Goal: Task Accomplishment & Management: Manage account settings

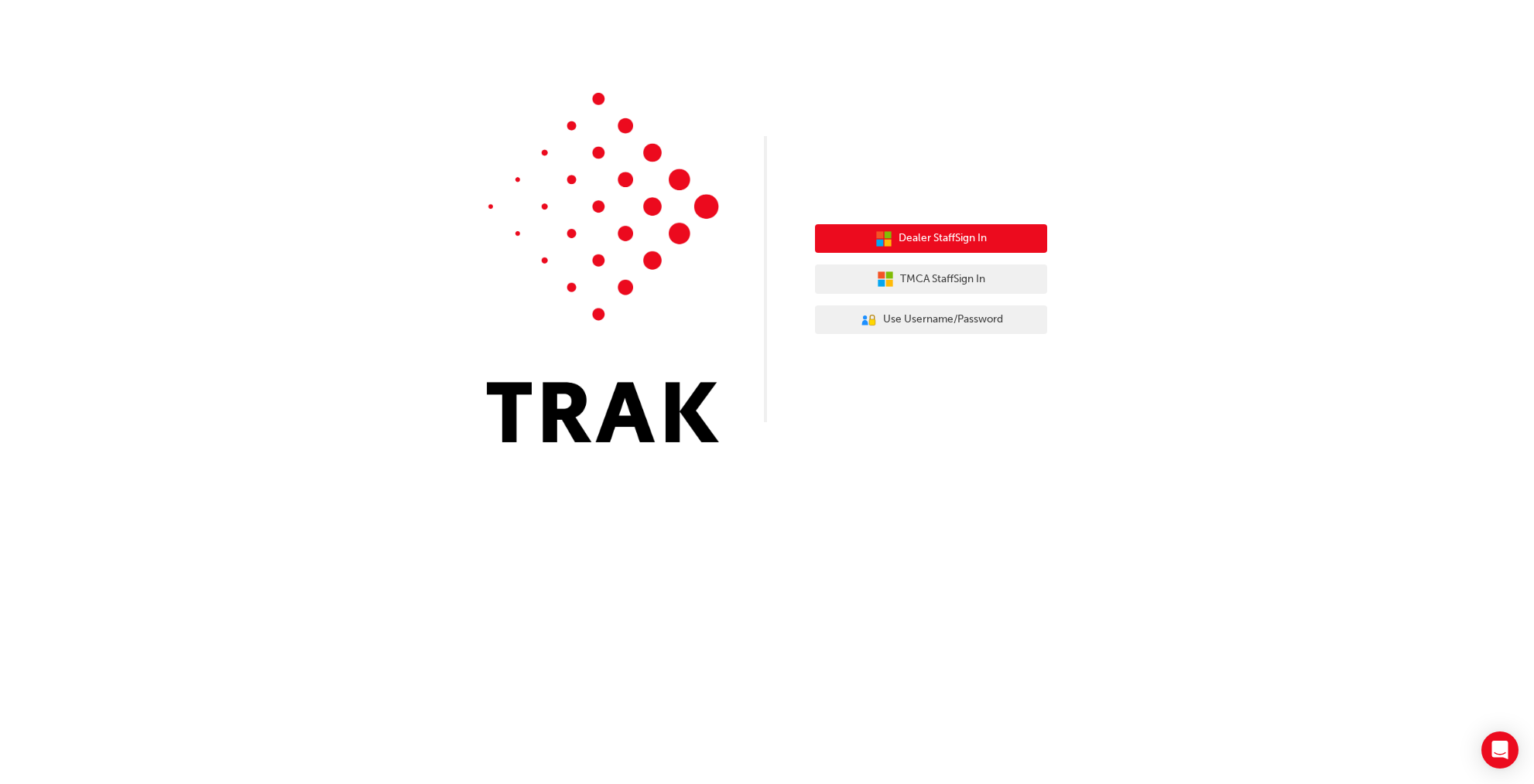
click at [954, 239] on span "Dealer Staff Sign In" at bounding box center [942, 238] width 88 height 17
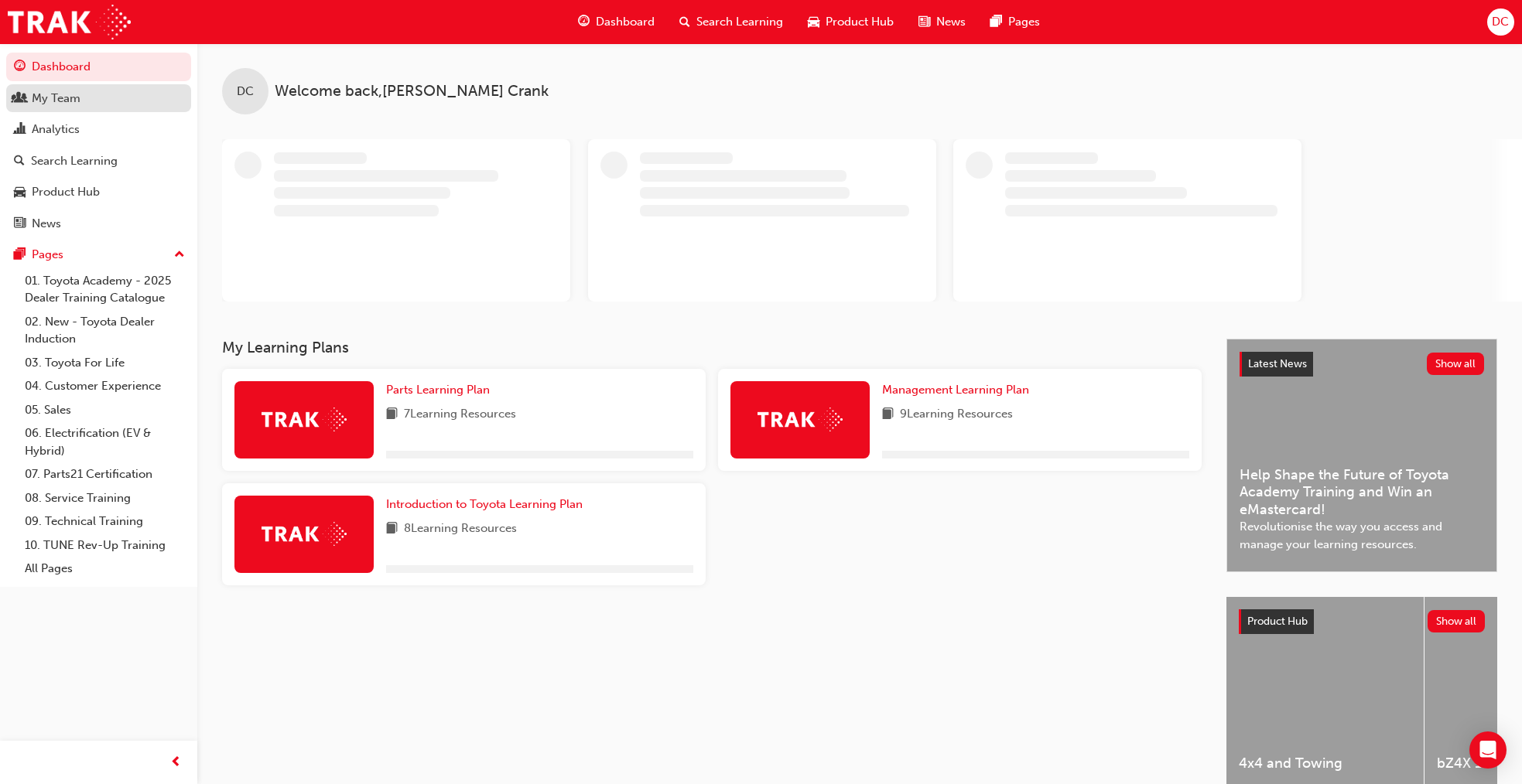
click at [52, 93] on div "My Team" at bounding box center [56, 98] width 48 height 17
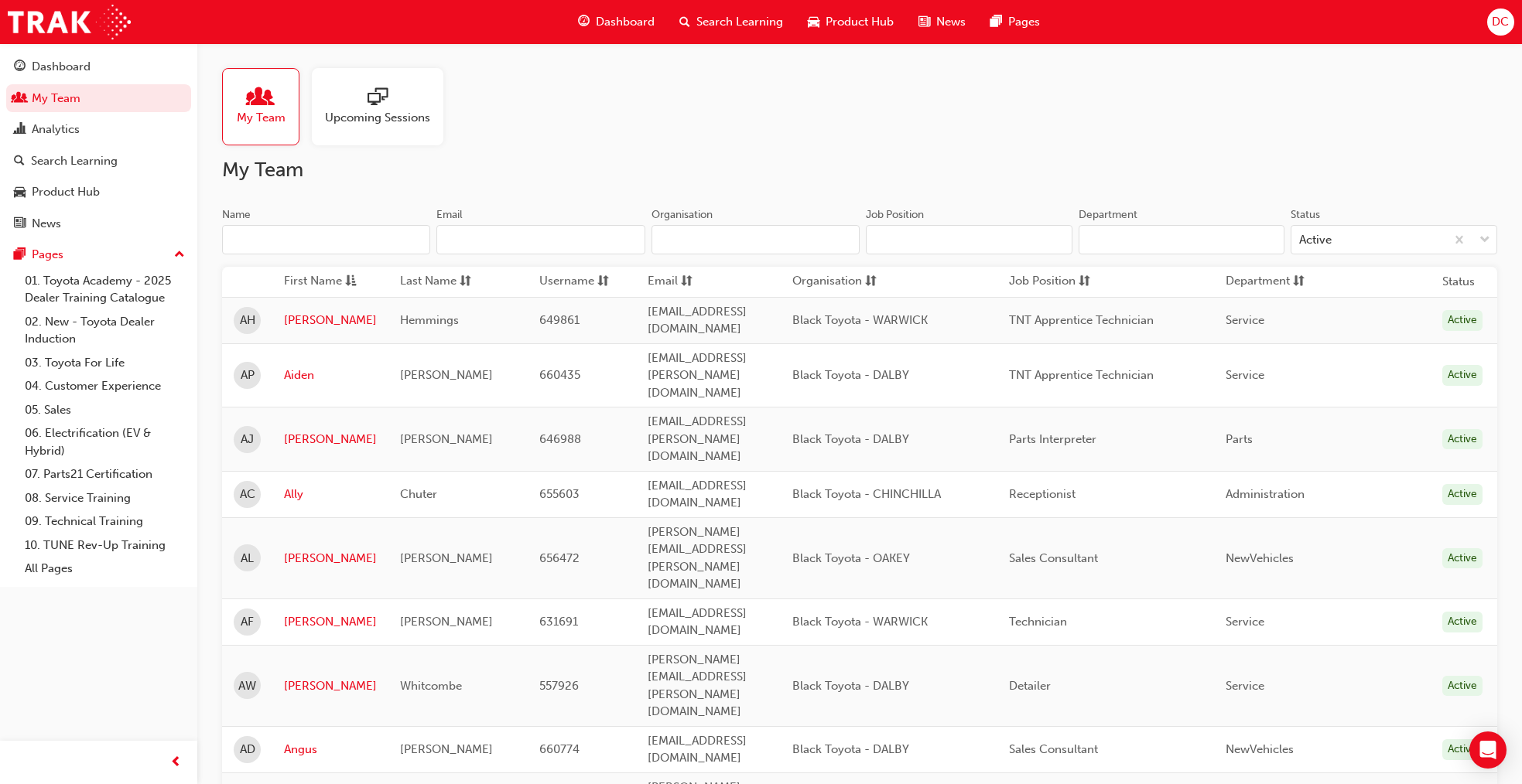
click at [268, 243] on input "Name" at bounding box center [326, 240] width 208 height 29
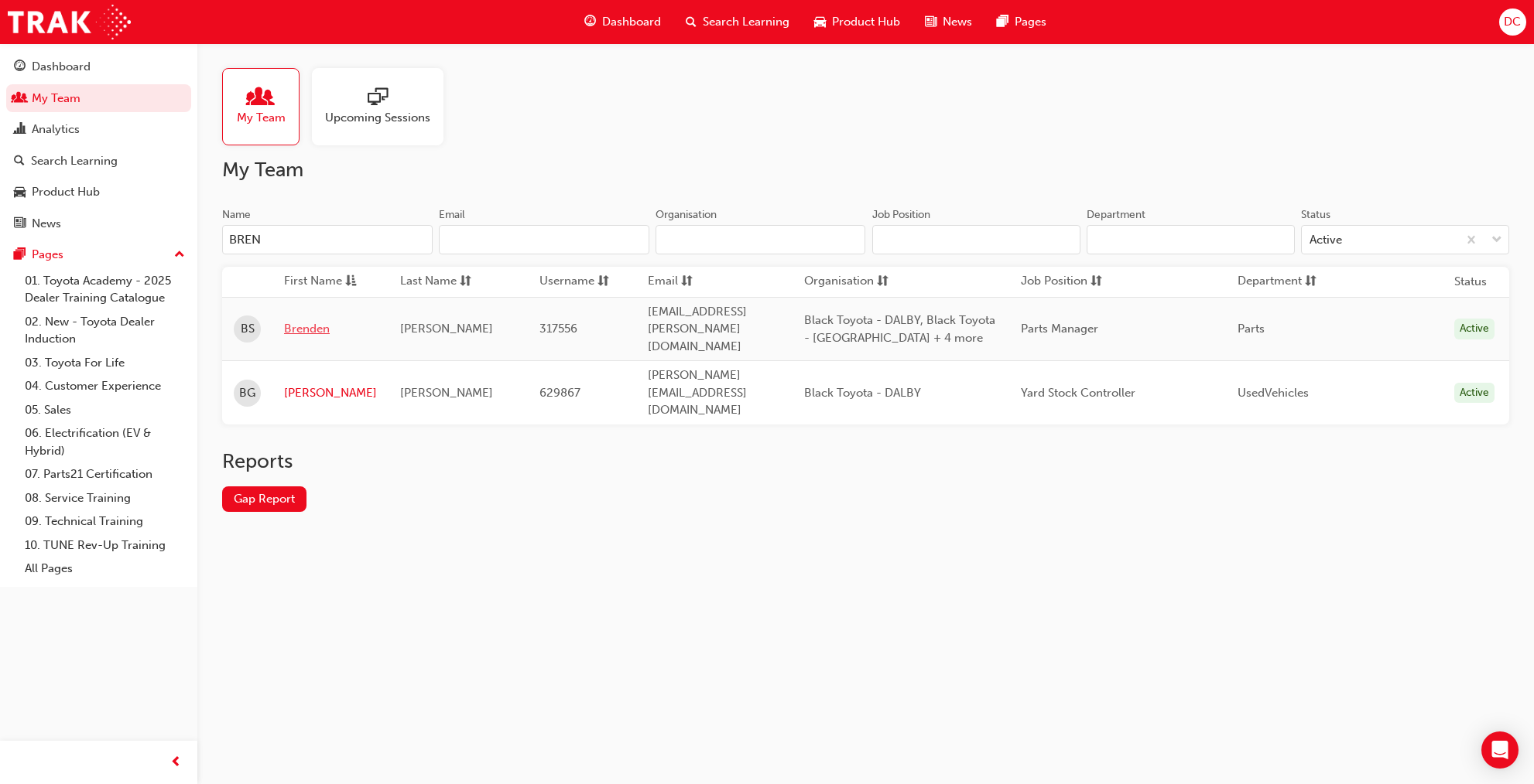
type input "BREN"
click at [309, 327] on link "Brenden" at bounding box center [330, 329] width 93 height 17
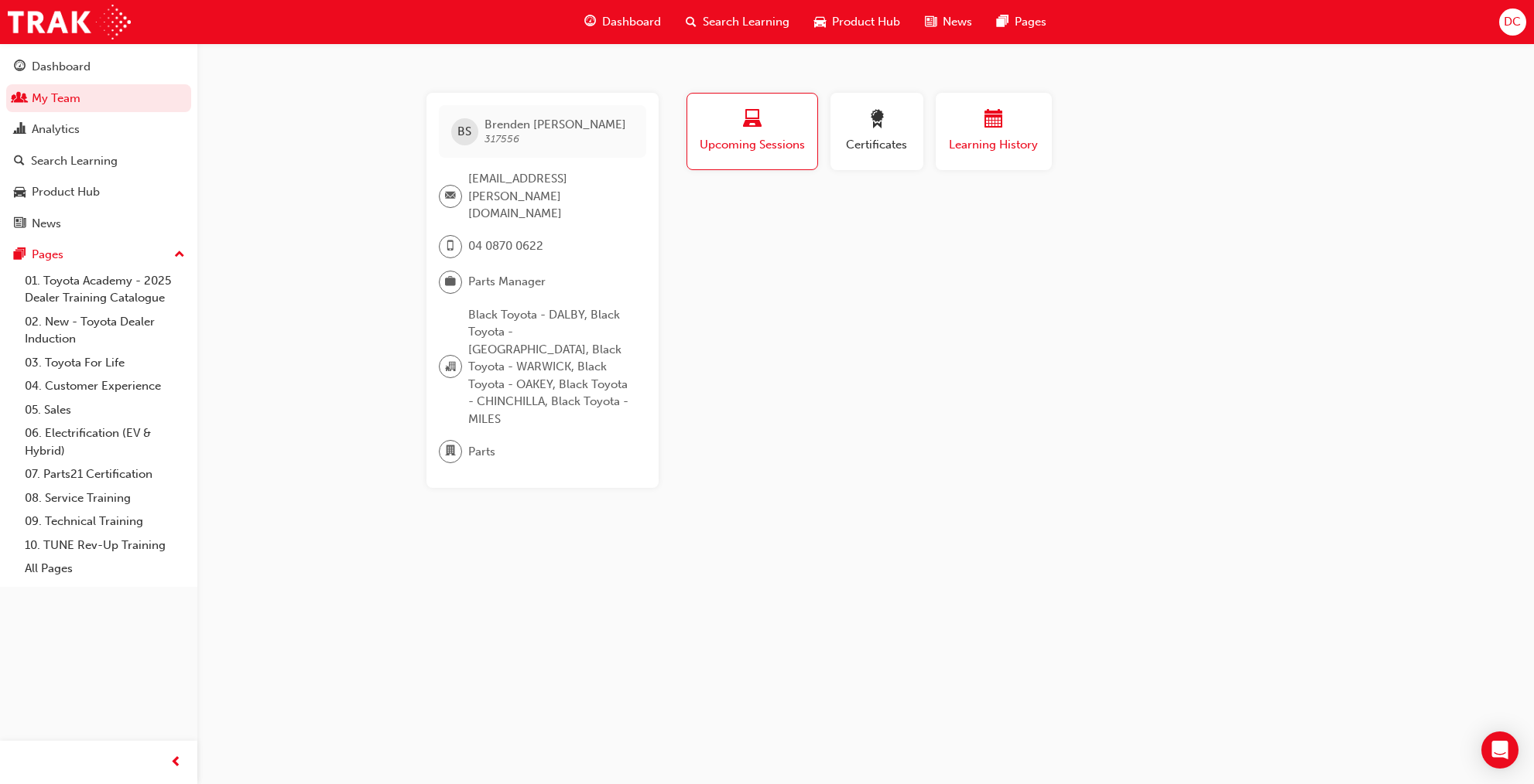
click at [994, 131] on span "calendar-icon" at bounding box center [993, 120] width 18 height 21
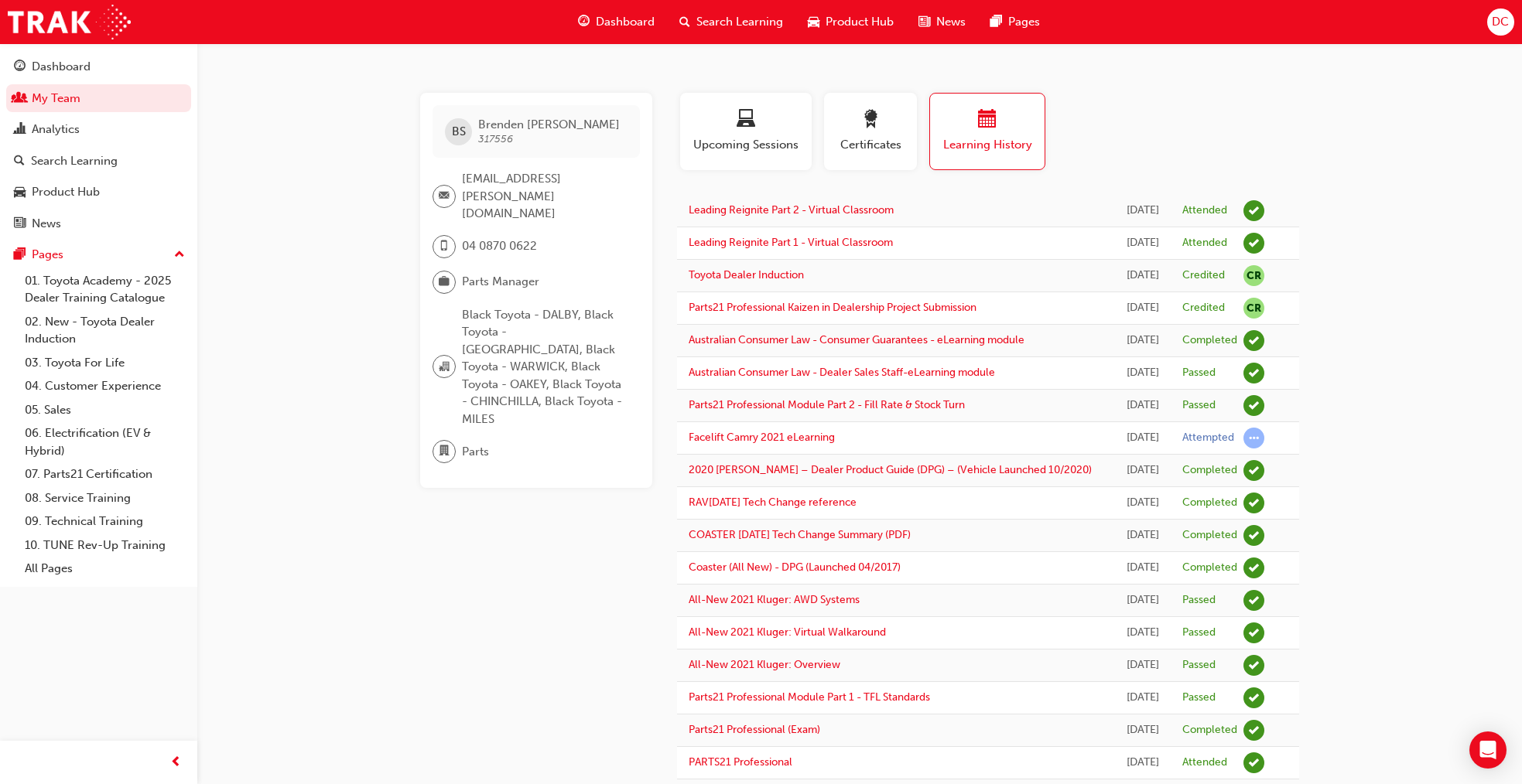
click at [1216, 113] on div "Profile Upcoming Sessions Certificates Learning History" at bounding box center [988, 137] width 653 height 90
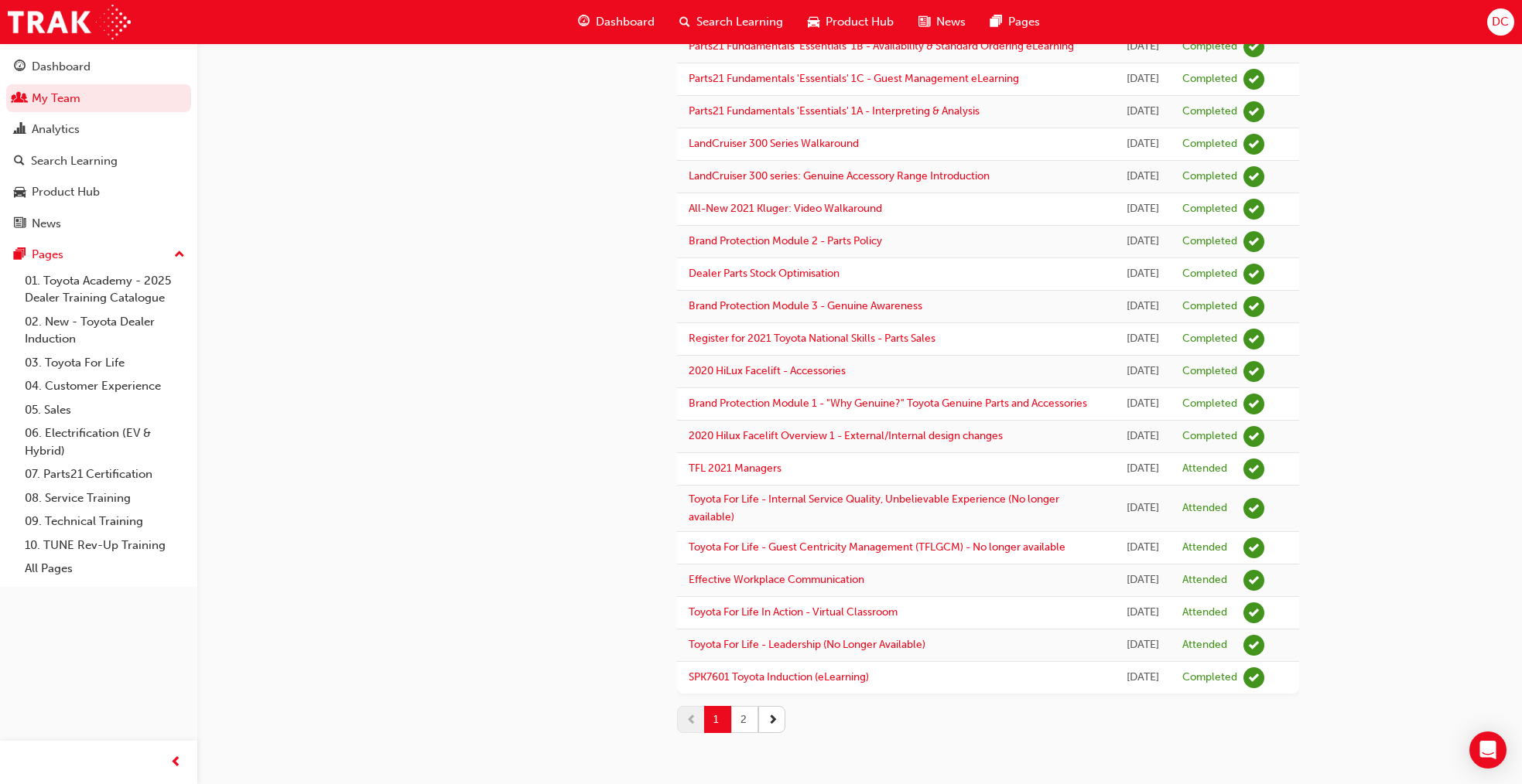
click at [747, 718] on button "2" at bounding box center [745, 720] width 27 height 27
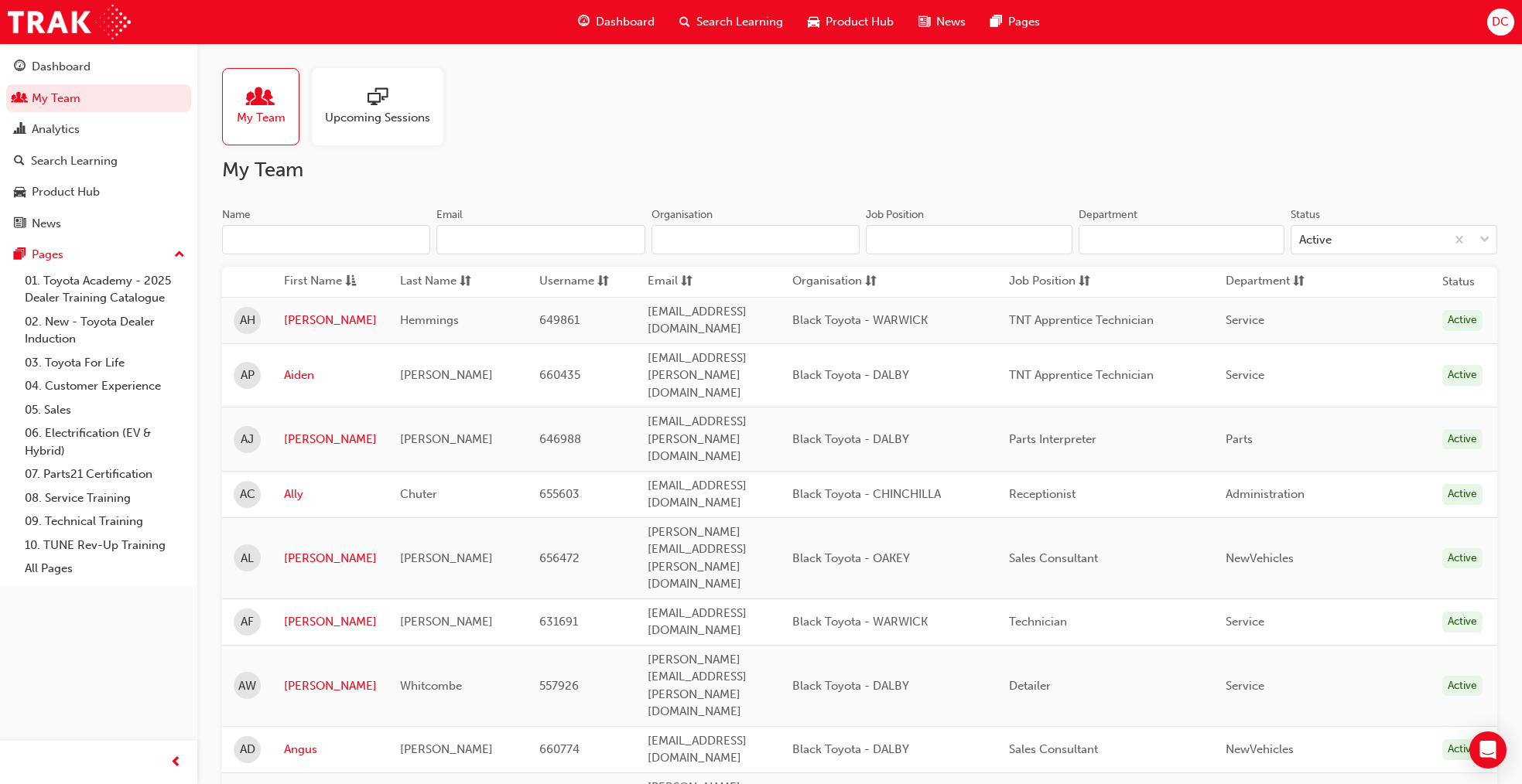
click at [276, 236] on input "Name" at bounding box center [326, 240] width 208 height 29
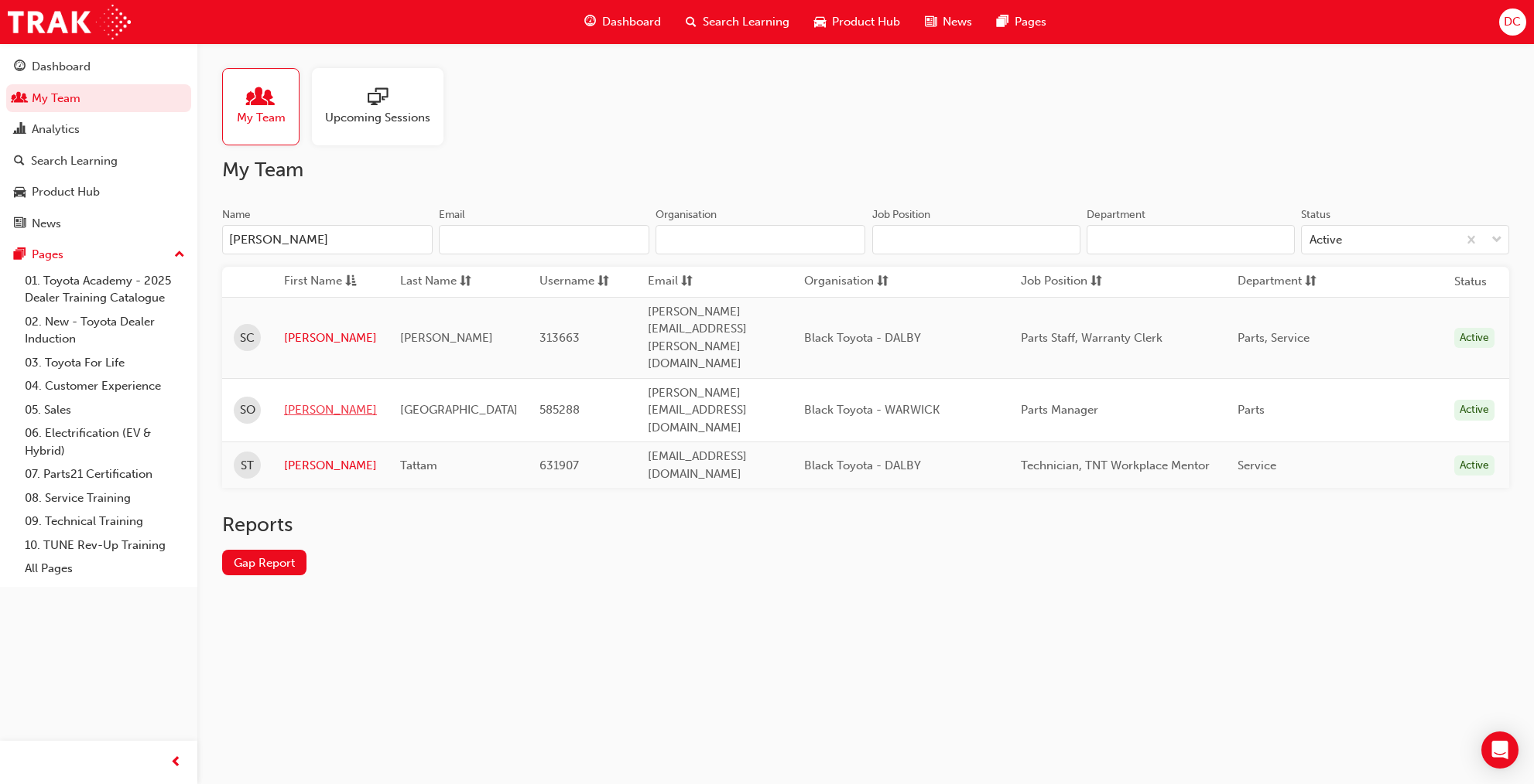
type input "[PERSON_NAME]"
click at [296, 402] on link "[PERSON_NAME]" at bounding box center [330, 410] width 93 height 17
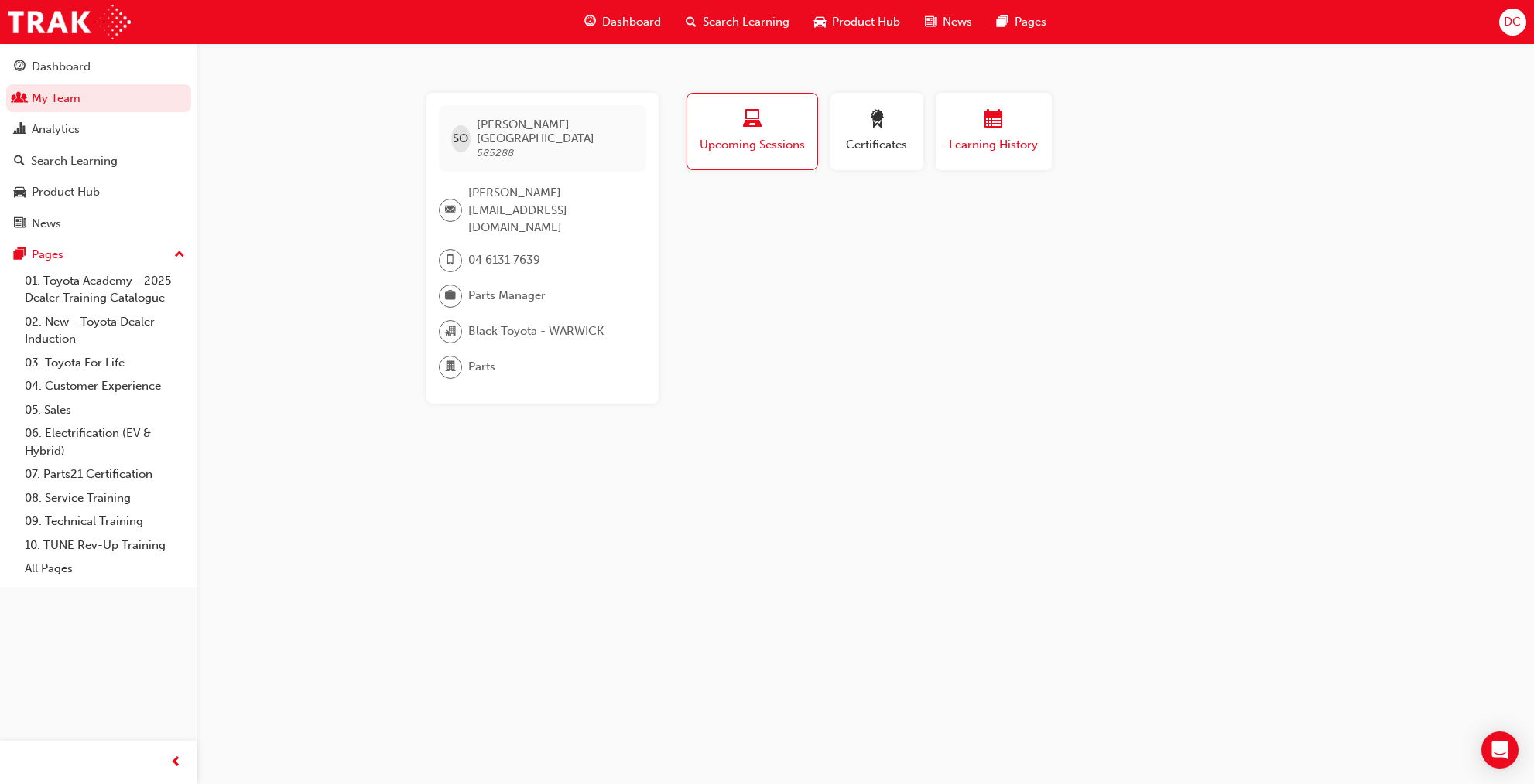
click at [997, 125] on span "calendar-icon" at bounding box center [993, 120] width 18 height 21
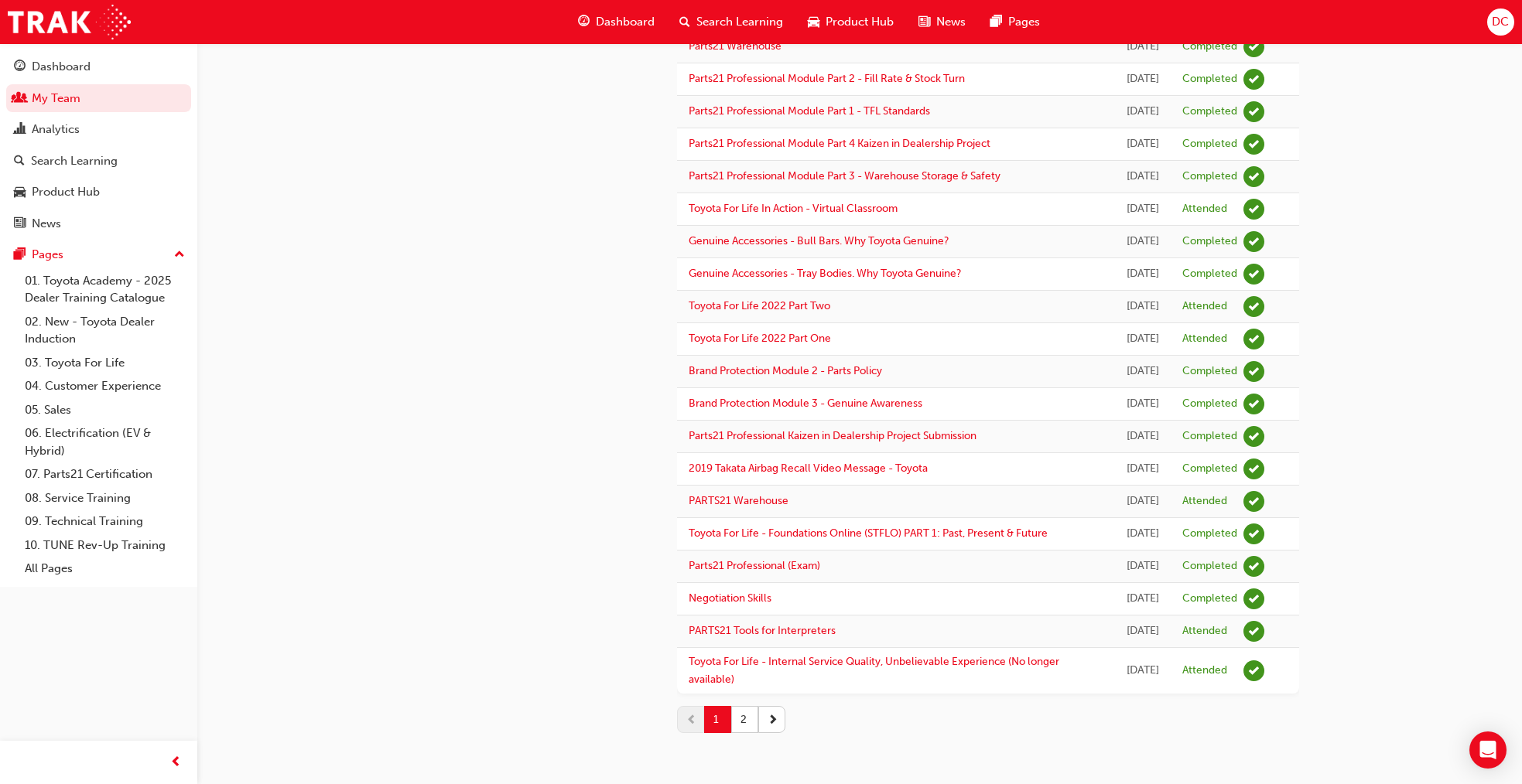
scroll to position [1654, 0]
click at [737, 714] on button "2" at bounding box center [745, 720] width 27 height 27
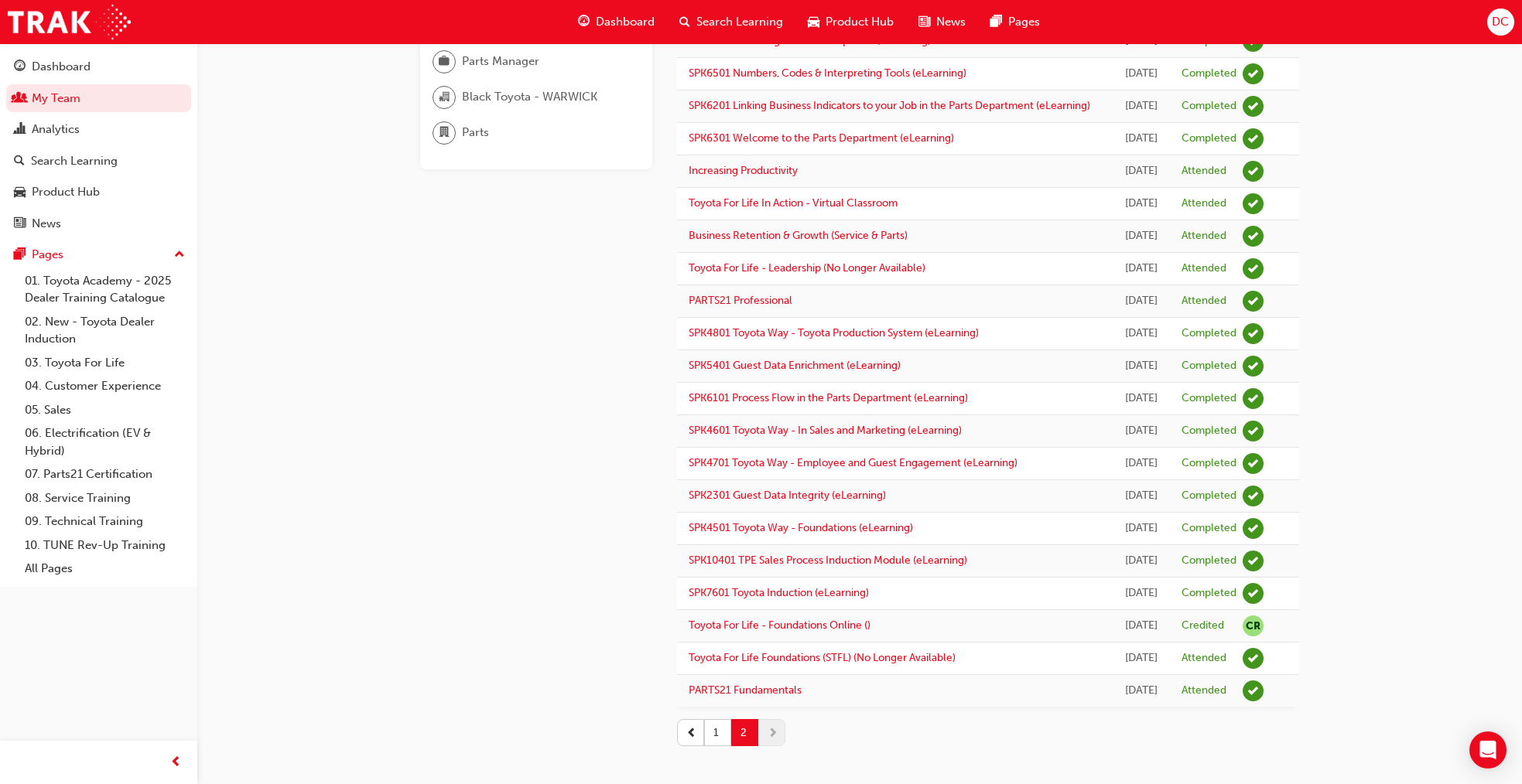
scroll to position [0, 0]
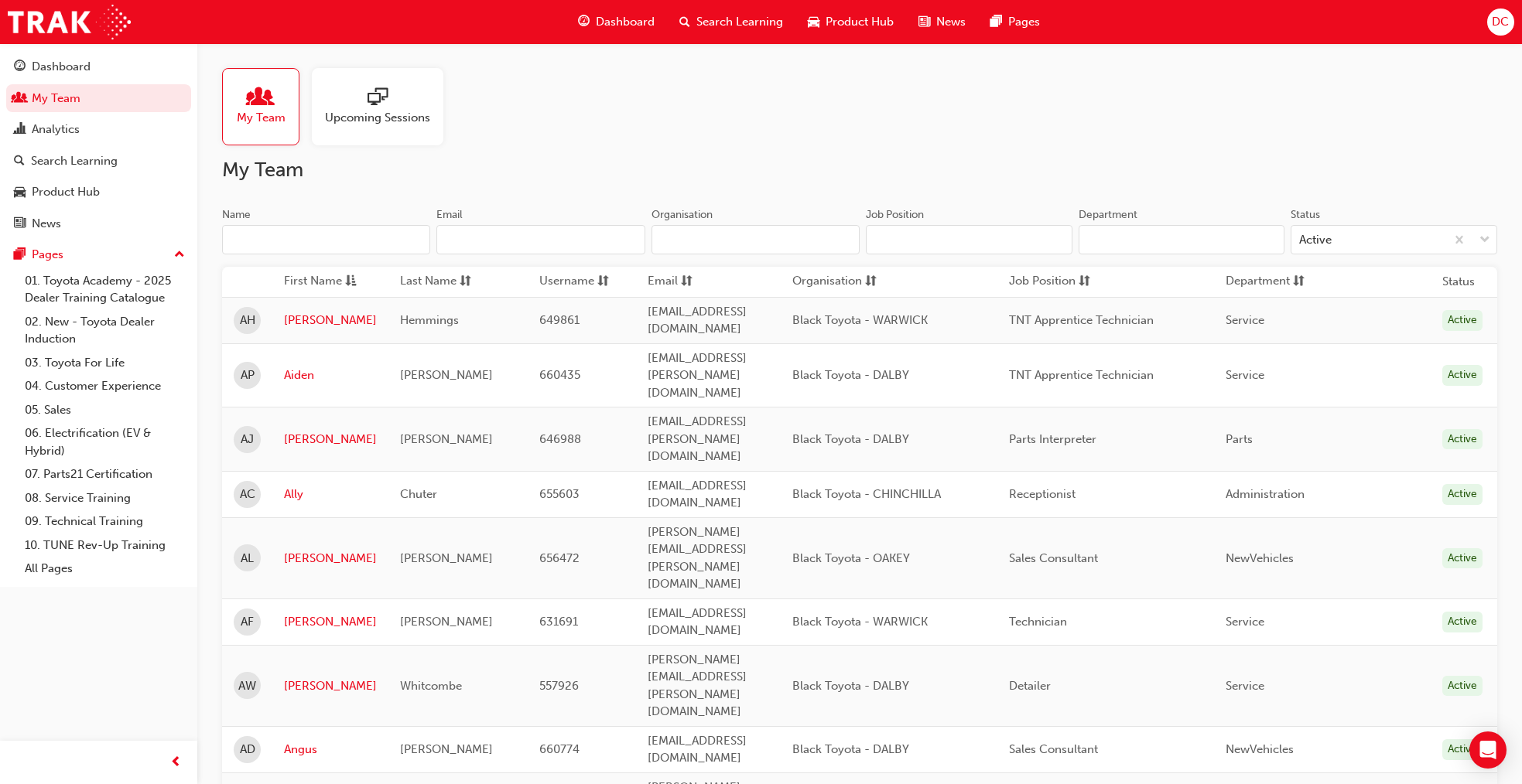
click at [279, 235] on input "Name" at bounding box center [326, 240] width 208 height 29
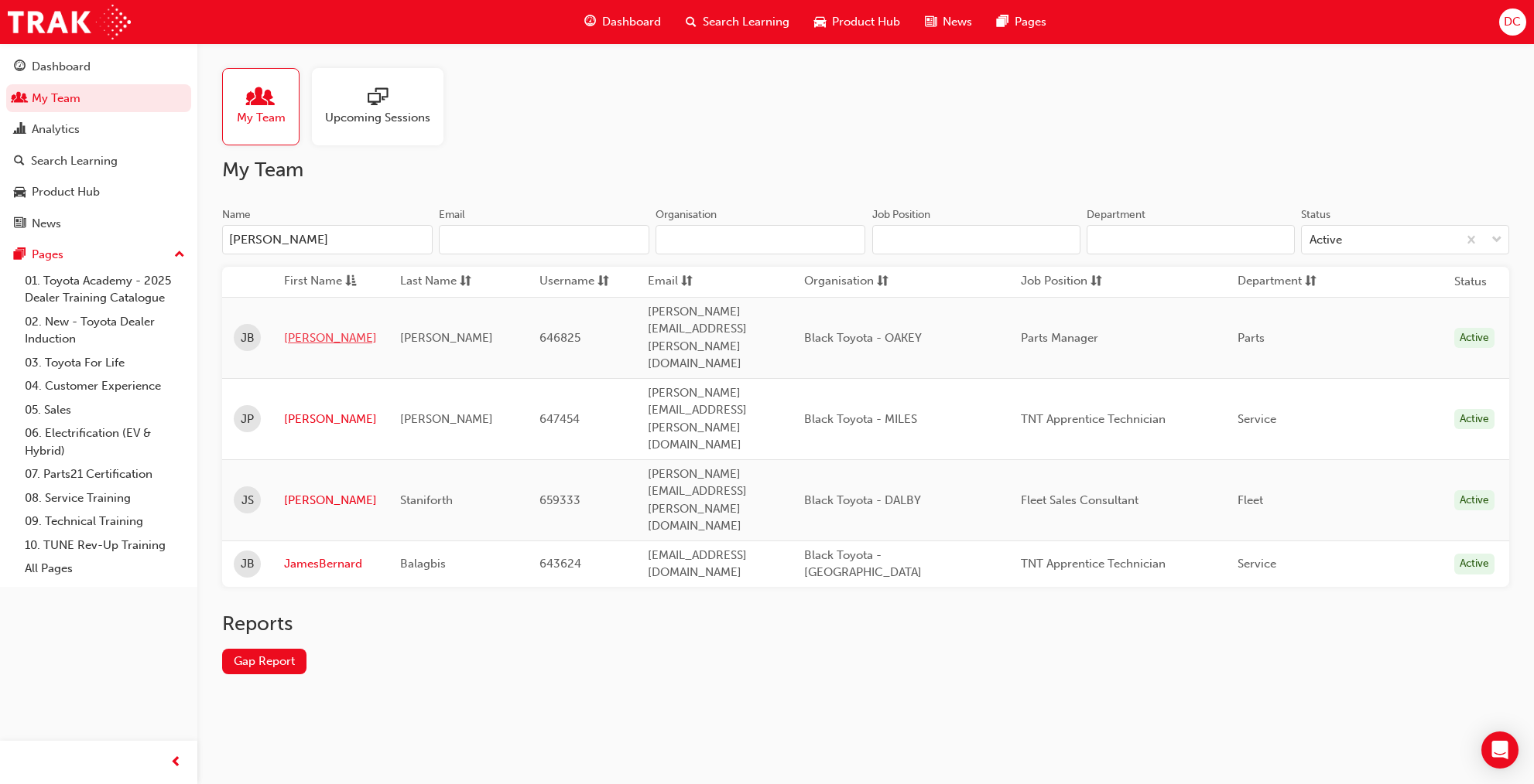
type input "[PERSON_NAME]"
click at [306, 329] on link "[PERSON_NAME]" at bounding box center [330, 338] width 93 height 17
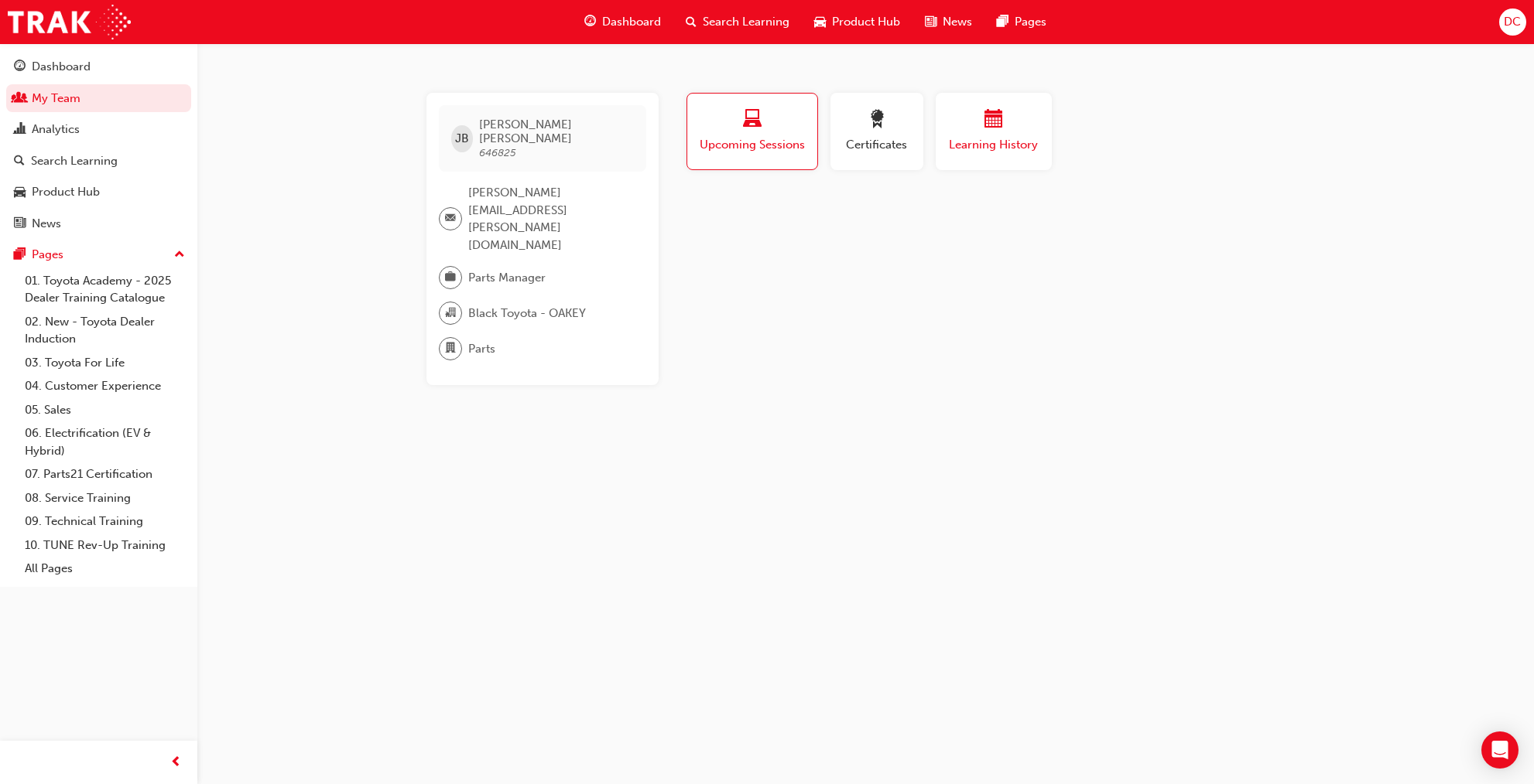
click at [1009, 130] on div "button" at bounding box center [993, 121] width 93 height 24
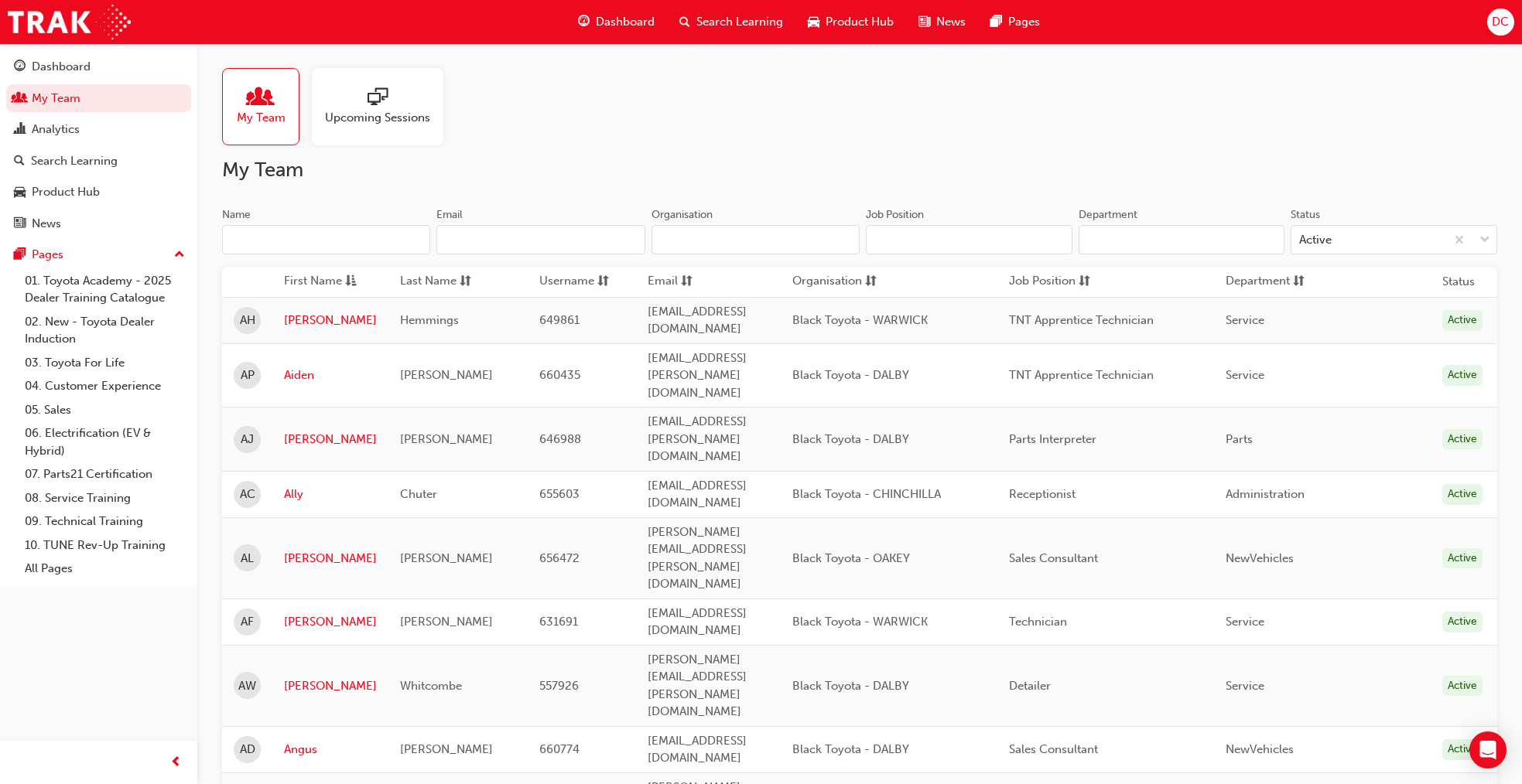
click at [249, 236] on input "Name" at bounding box center [326, 240] width 208 height 29
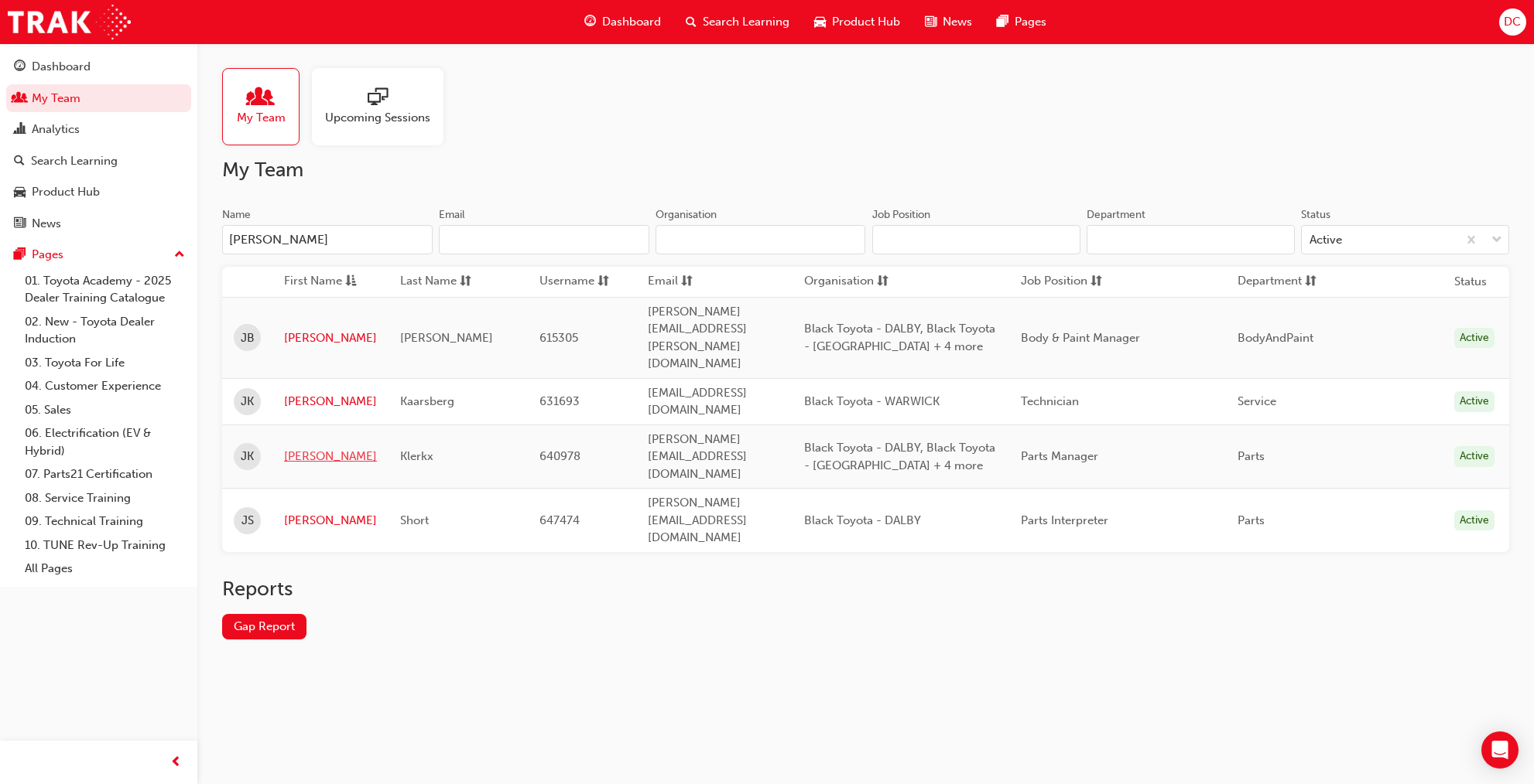
type input "[PERSON_NAME]"
click at [296, 448] on link "[PERSON_NAME]" at bounding box center [330, 456] width 93 height 17
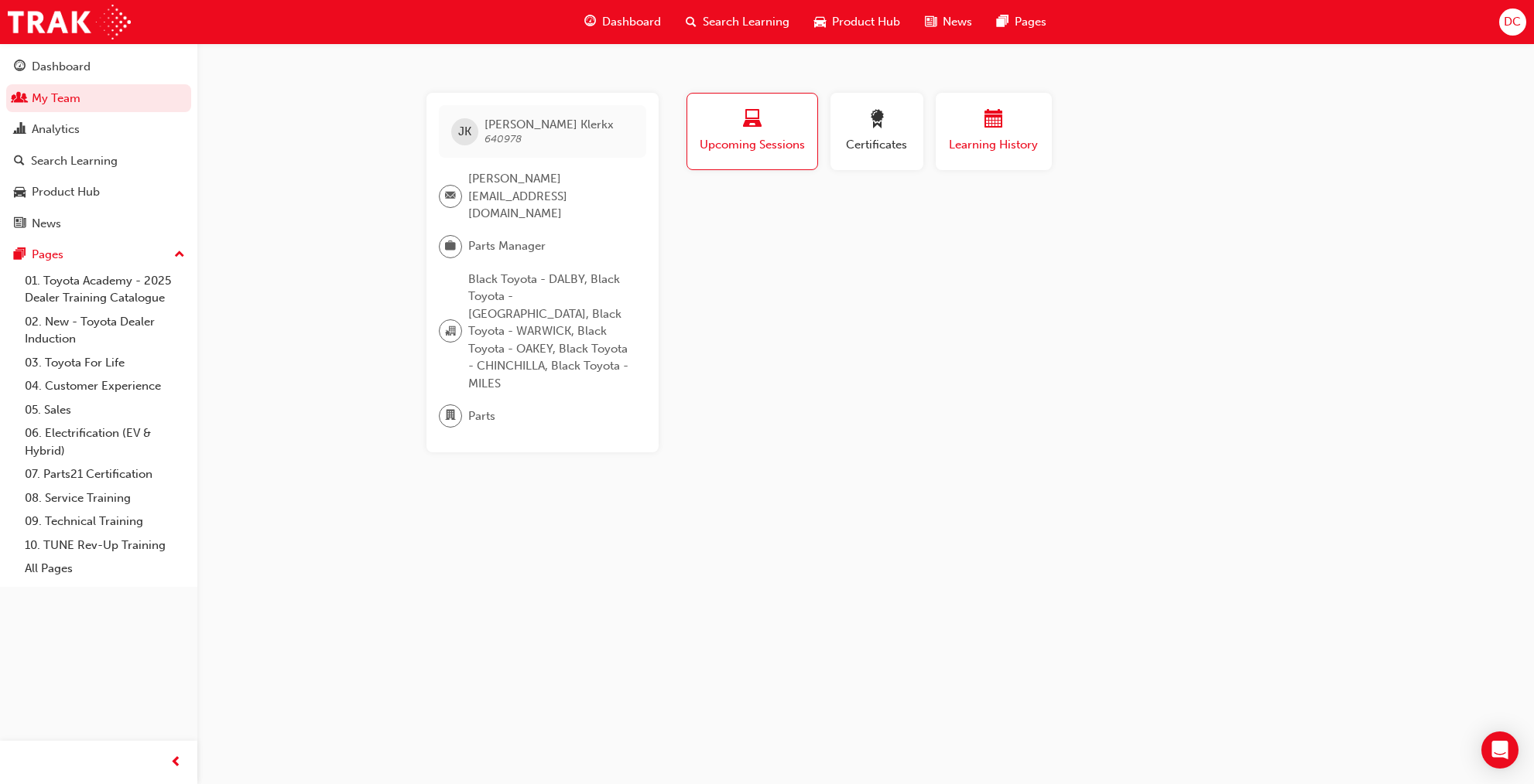
click at [1001, 142] on span "Learning History" at bounding box center [993, 145] width 93 height 17
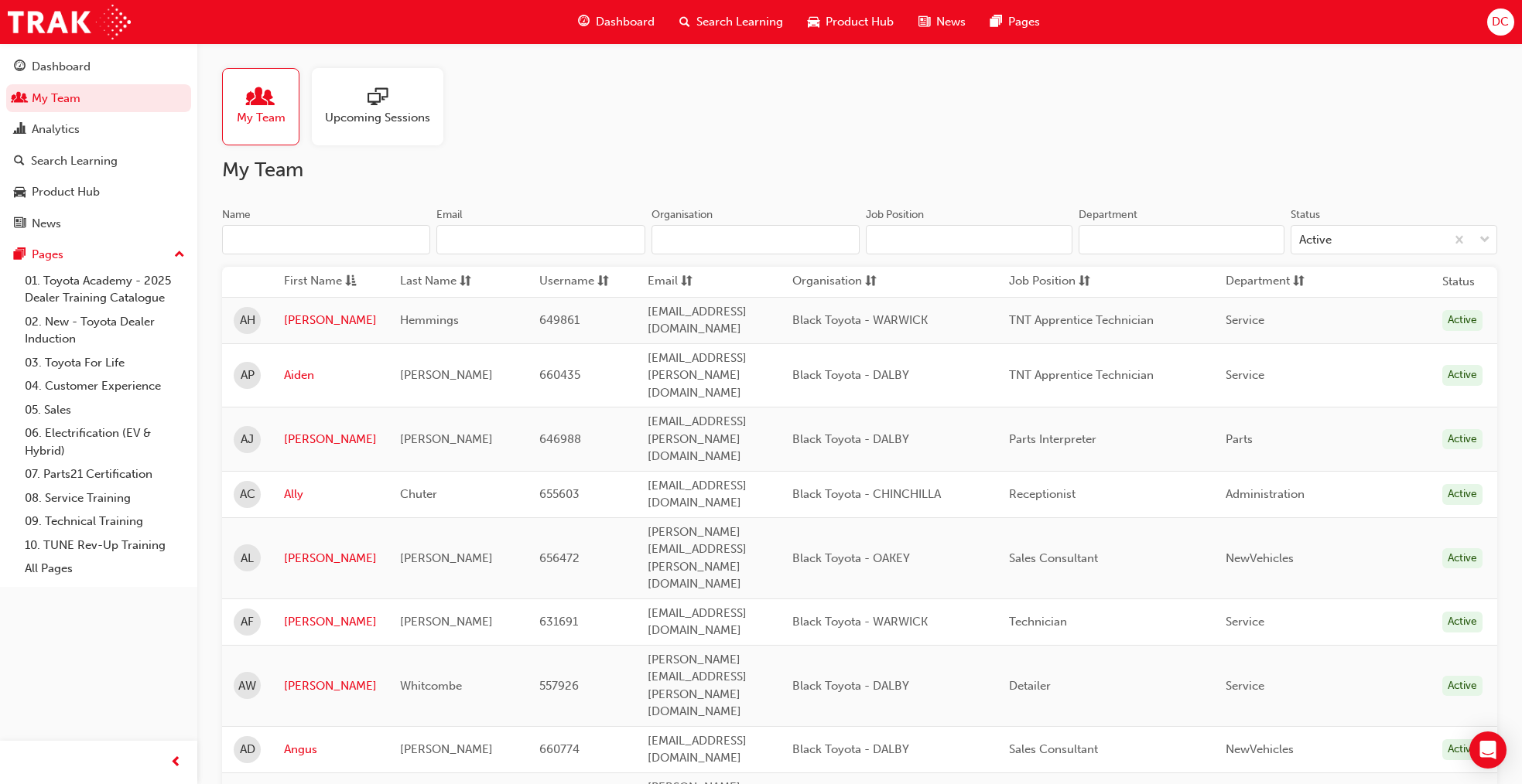
click at [345, 248] on input "Name" at bounding box center [326, 240] width 208 height 29
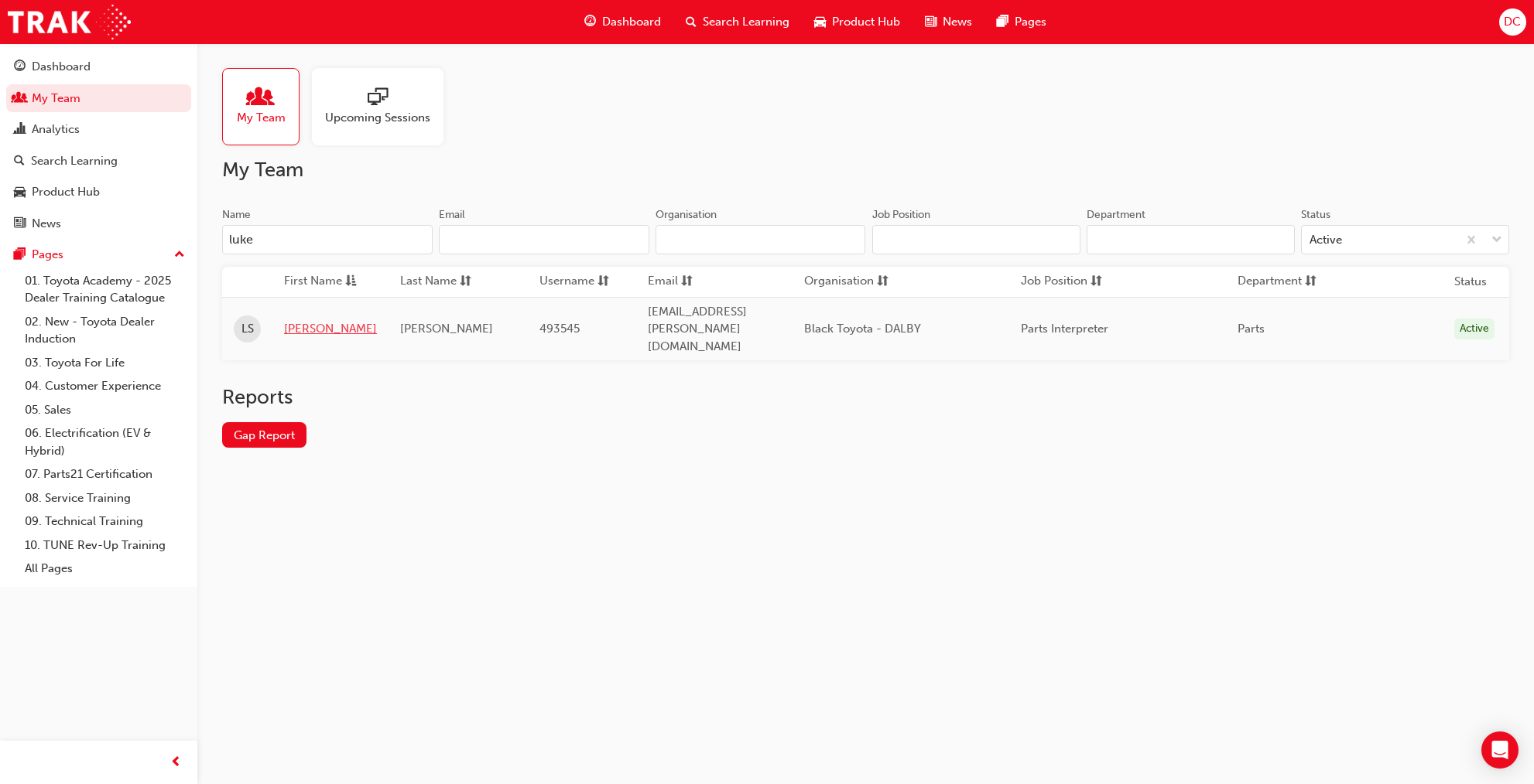
type input "luke"
click at [295, 321] on link "[PERSON_NAME]" at bounding box center [330, 329] width 93 height 17
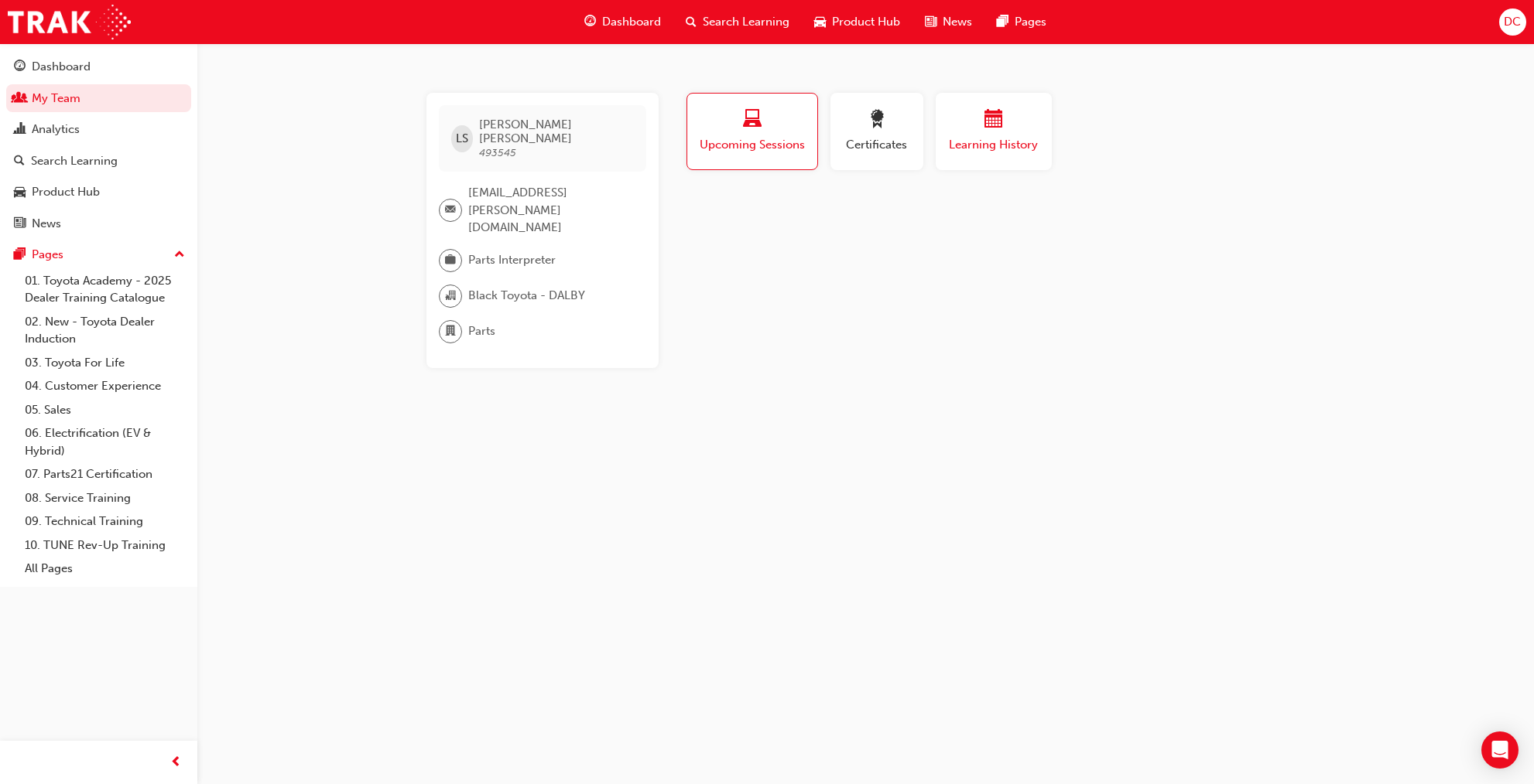
click at [1027, 138] on span "Learning History" at bounding box center [993, 145] width 93 height 17
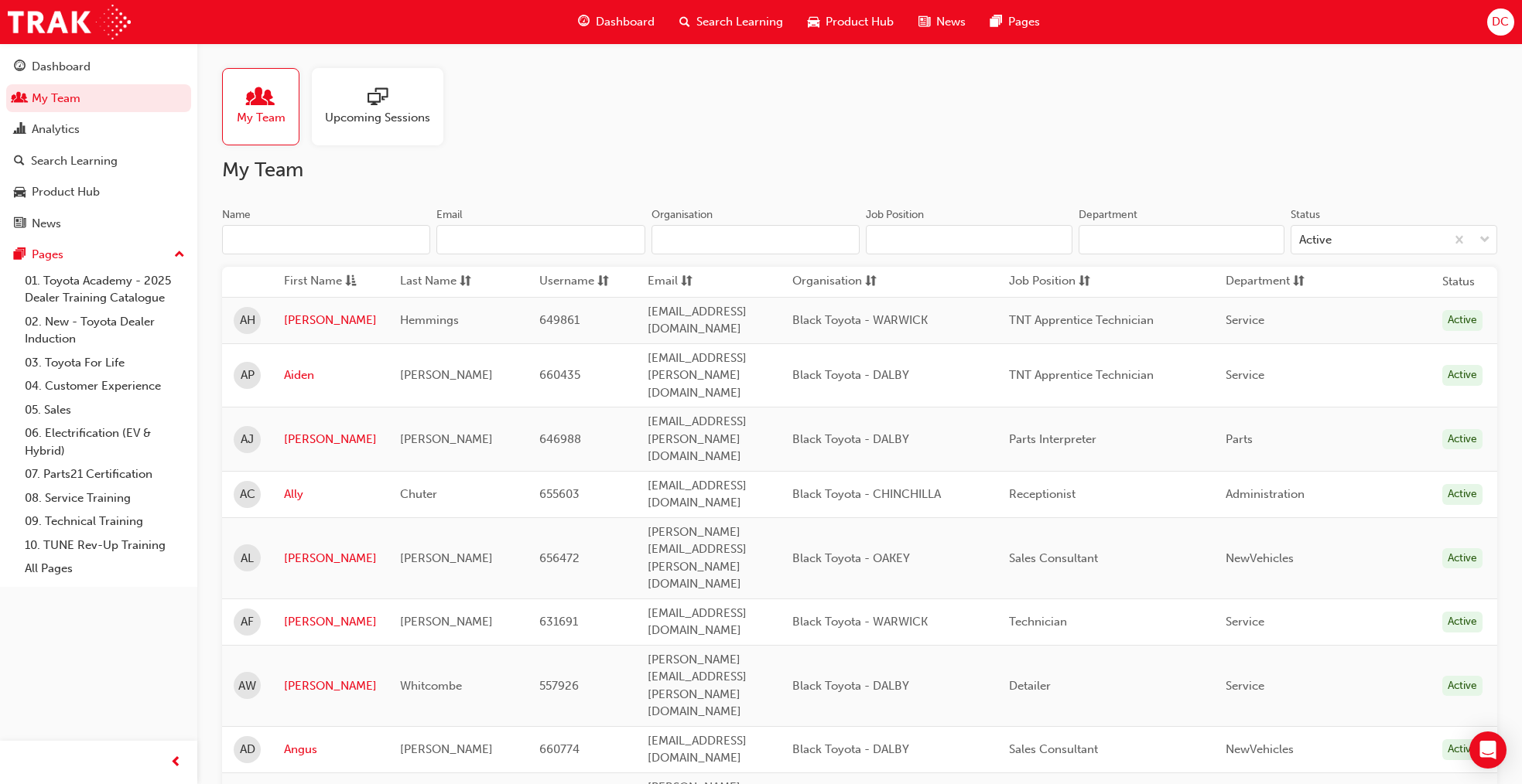
click at [362, 239] on input "Name" at bounding box center [326, 240] width 208 height 29
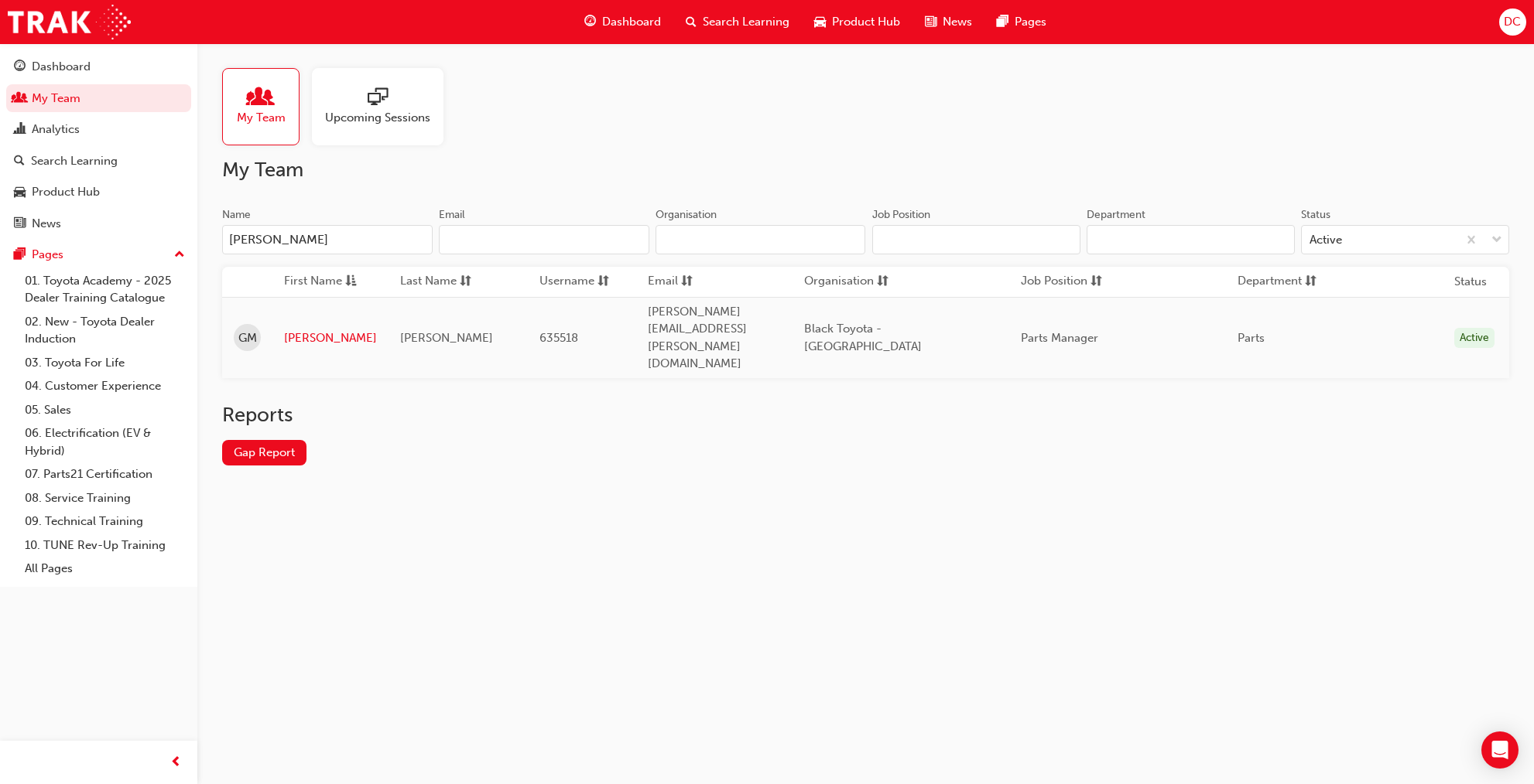
type input "[PERSON_NAME]"
click at [301, 329] on link "[PERSON_NAME]" at bounding box center [330, 338] width 93 height 17
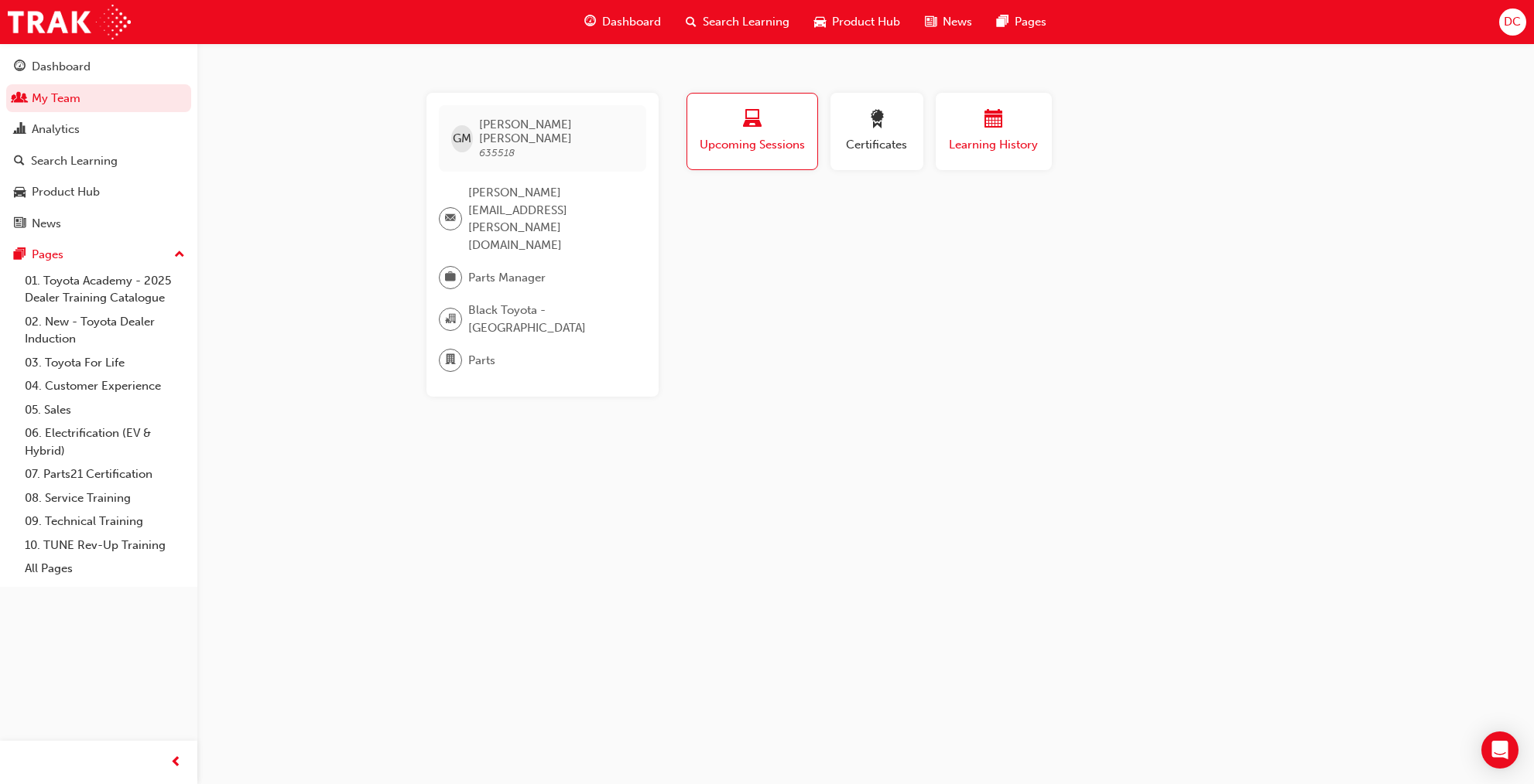
click at [1017, 126] on div "button" at bounding box center [993, 121] width 93 height 24
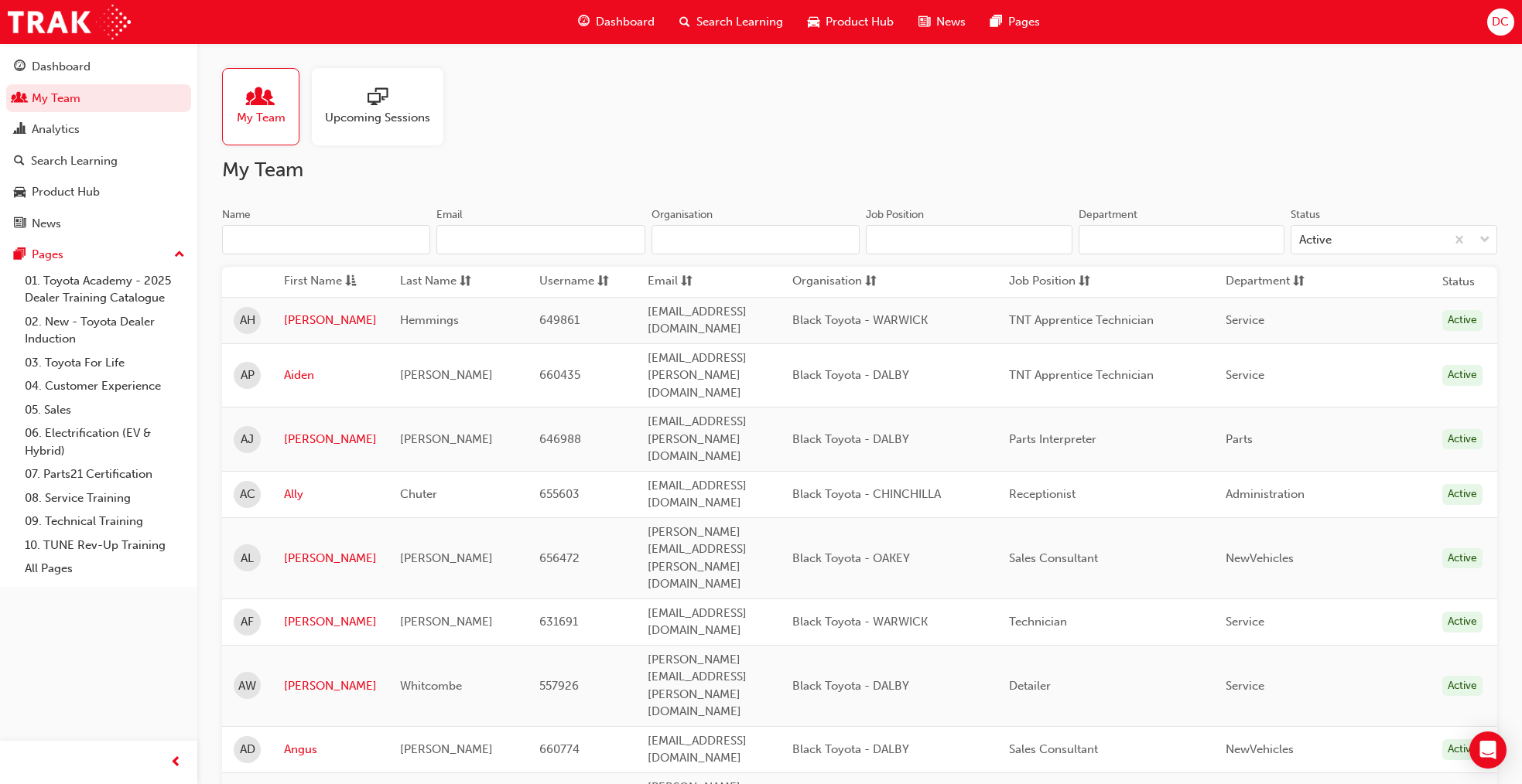
click at [267, 235] on input "Name" at bounding box center [326, 240] width 208 height 29
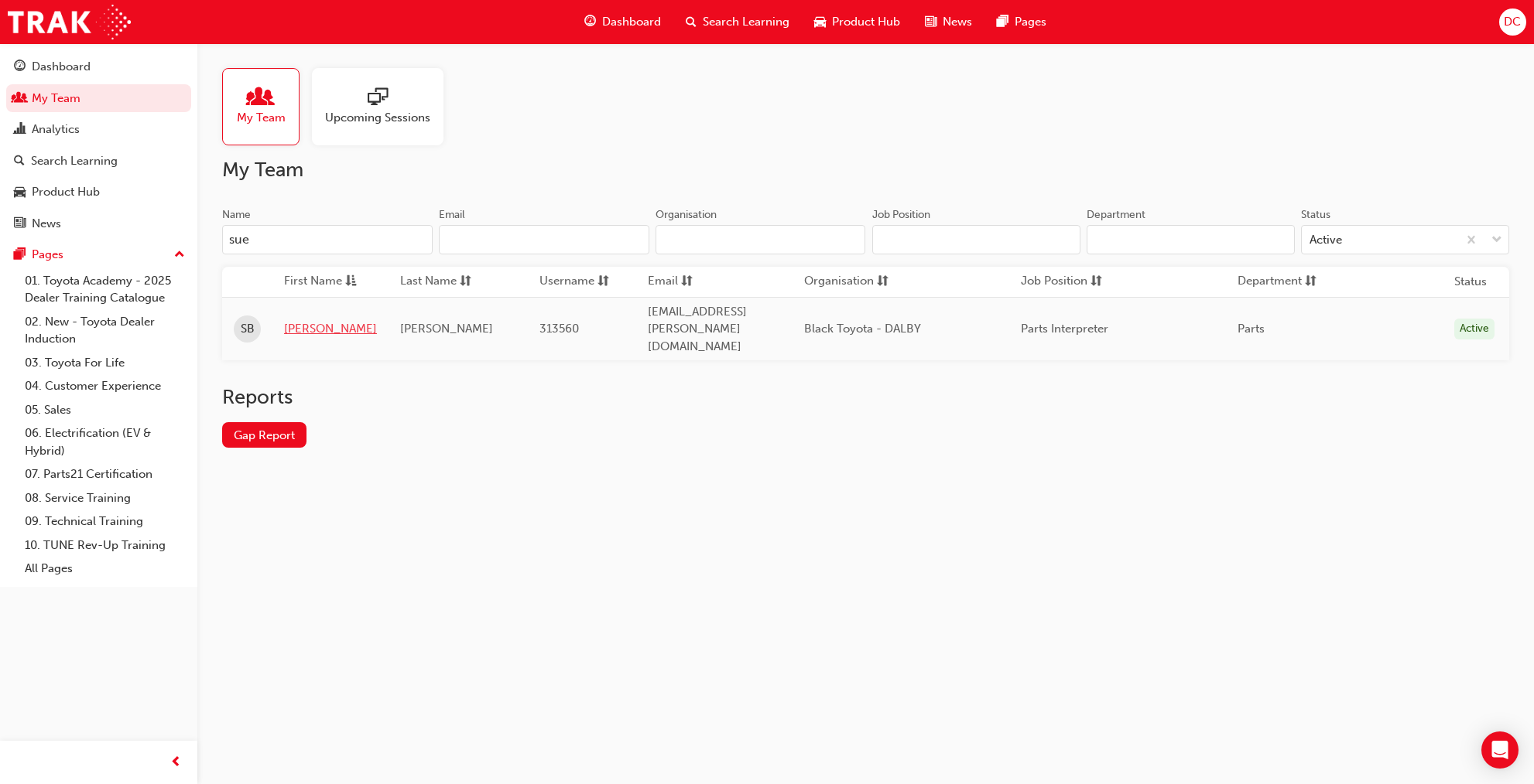
type input "sue"
click at [291, 321] on link "[PERSON_NAME]" at bounding box center [330, 329] width 93 height 17
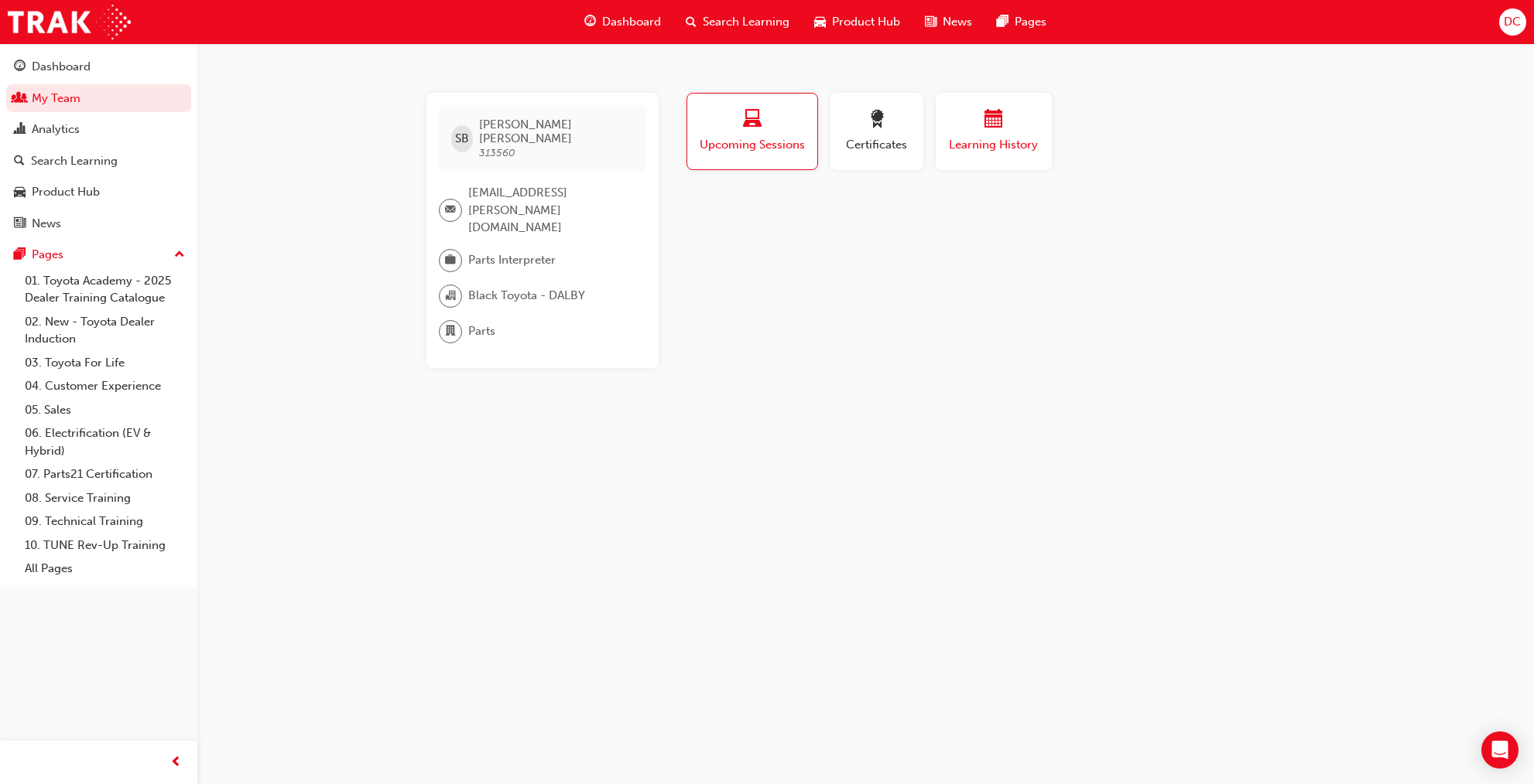
click at [998, 145] on span "Learning History" at bounding box center [993, 145] width 93 height 17
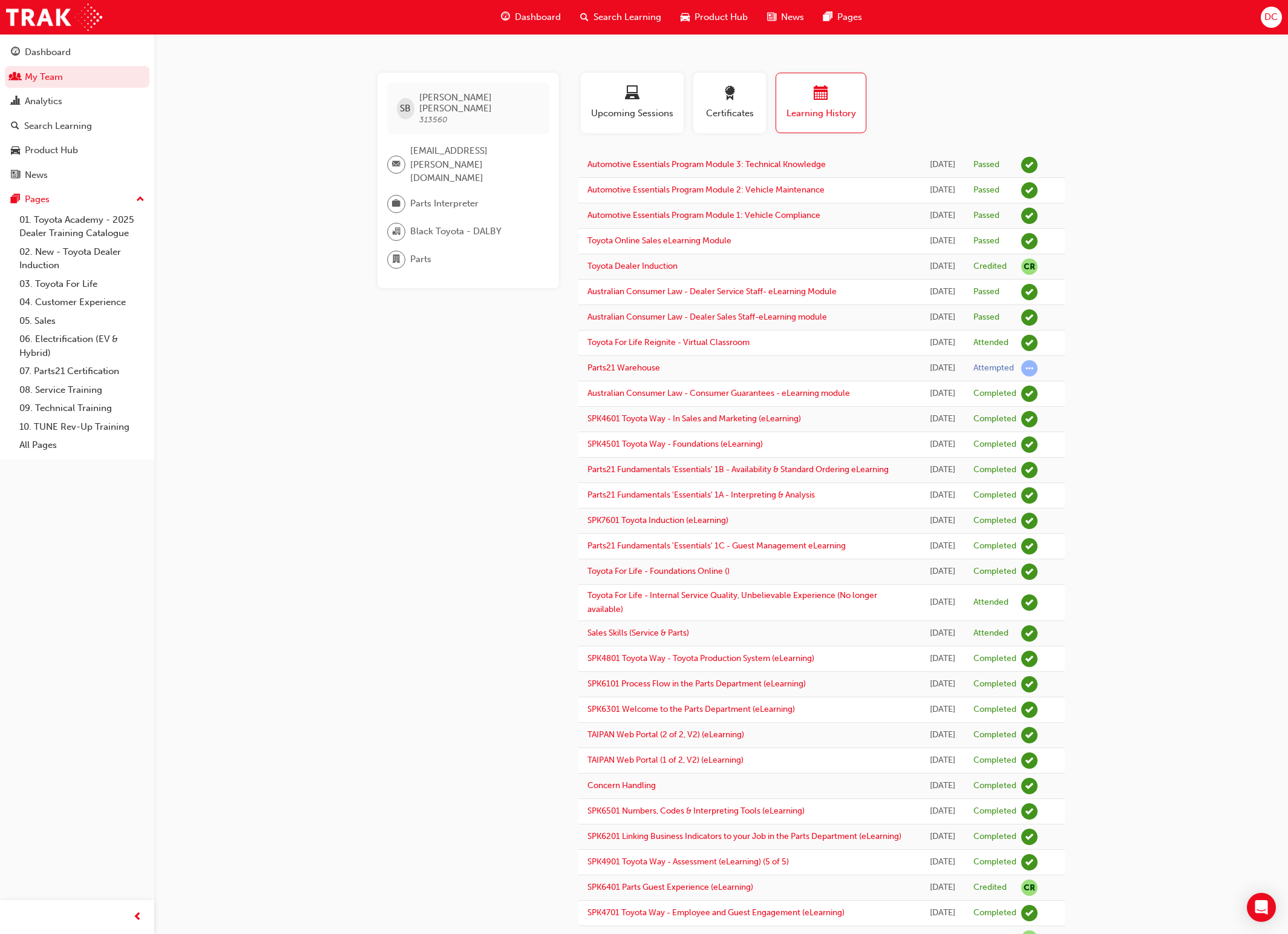
drag, startPoint x: 342, startPoint y: 409, endPoint x: 343, endPoint y: 393, distance: 16.0
click at [342, 409] on div "SB [PERSON_NAME] 313560 [EMAIL_ADDRESS][PERSON_NAME][DOMAIN_NAME] Parts Interpr…" at bounding box center [644, 681] width 1288 height 1362
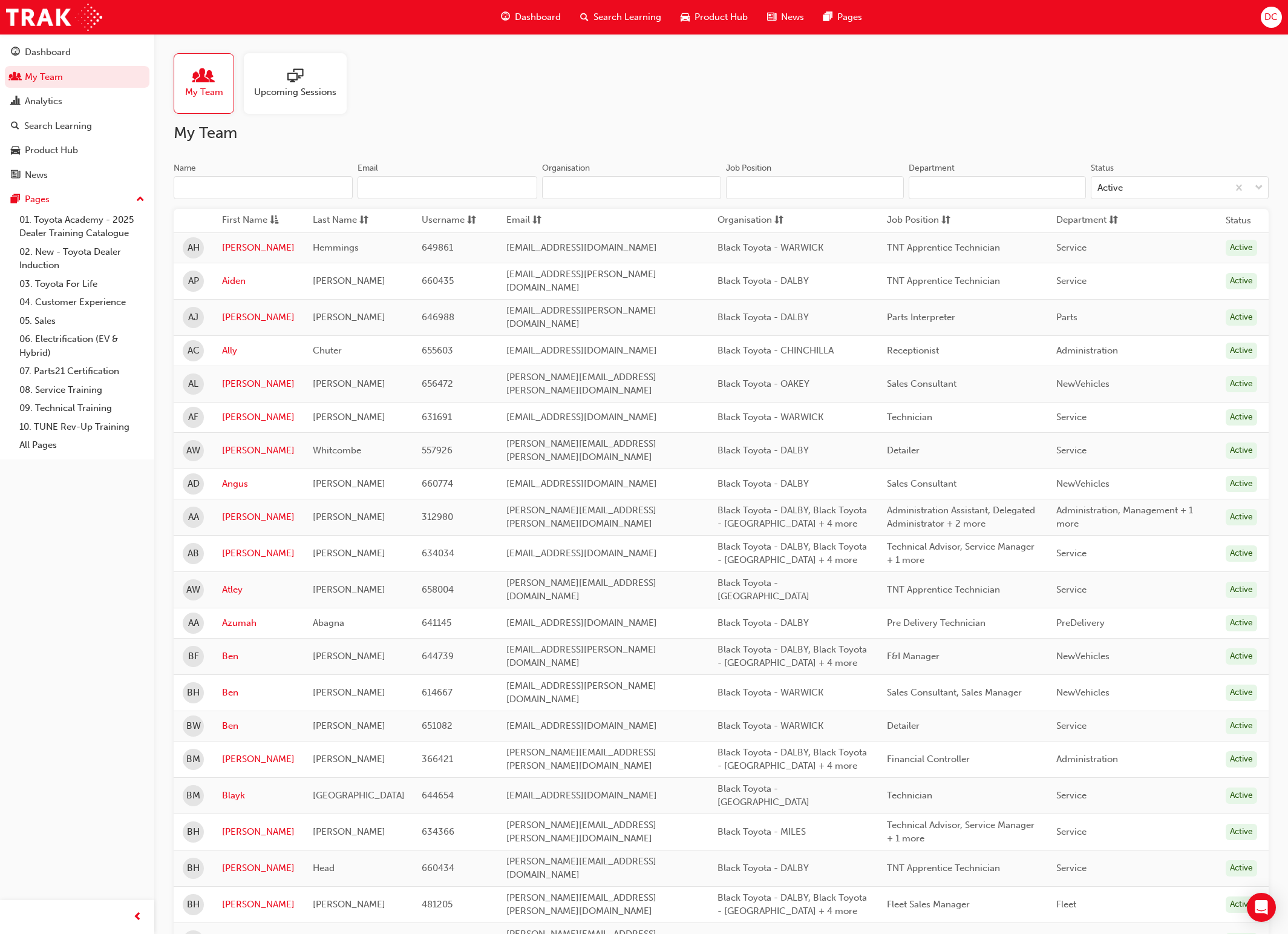
click at [218, 194] on input "Name" at bounding box center [263, 188] width 179 height 23
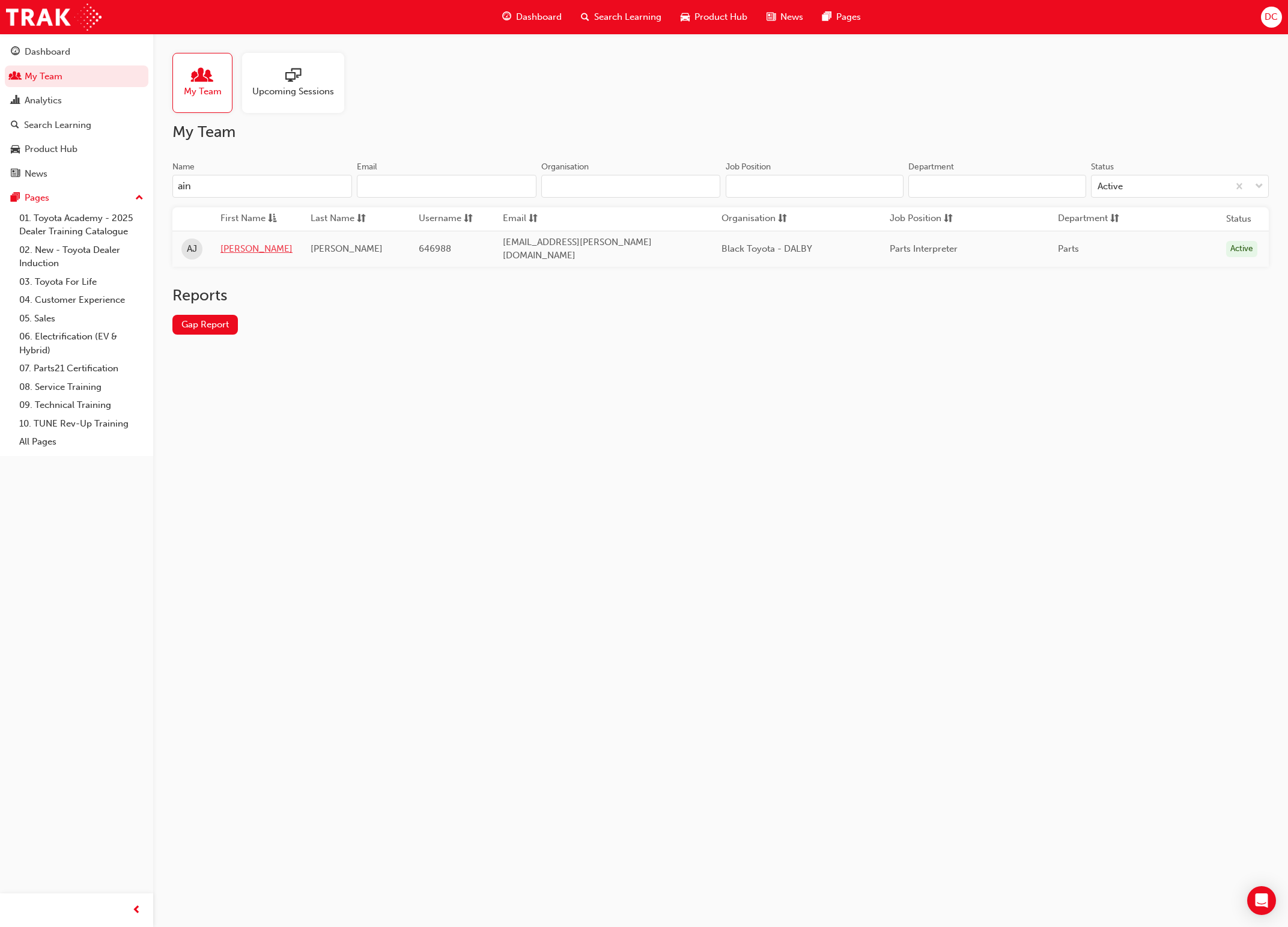
type input "ain"
click at [233, 246] on link "[PERSON_NAME]" at bounding box center [256, 249] width 72 height 14
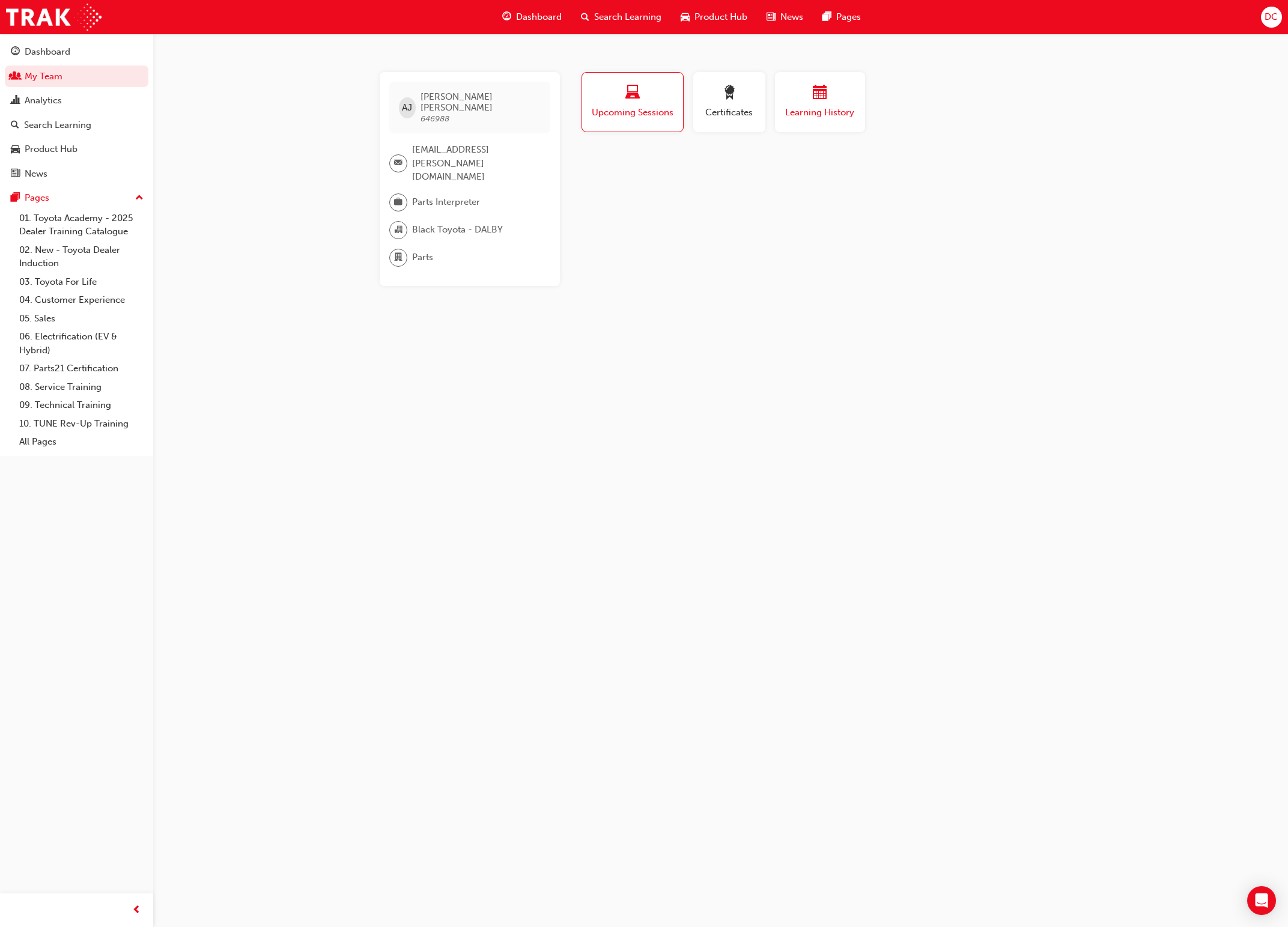
click at [813, 104] on div "Learning History" at bounding box center [820, 102] width 72 height 35
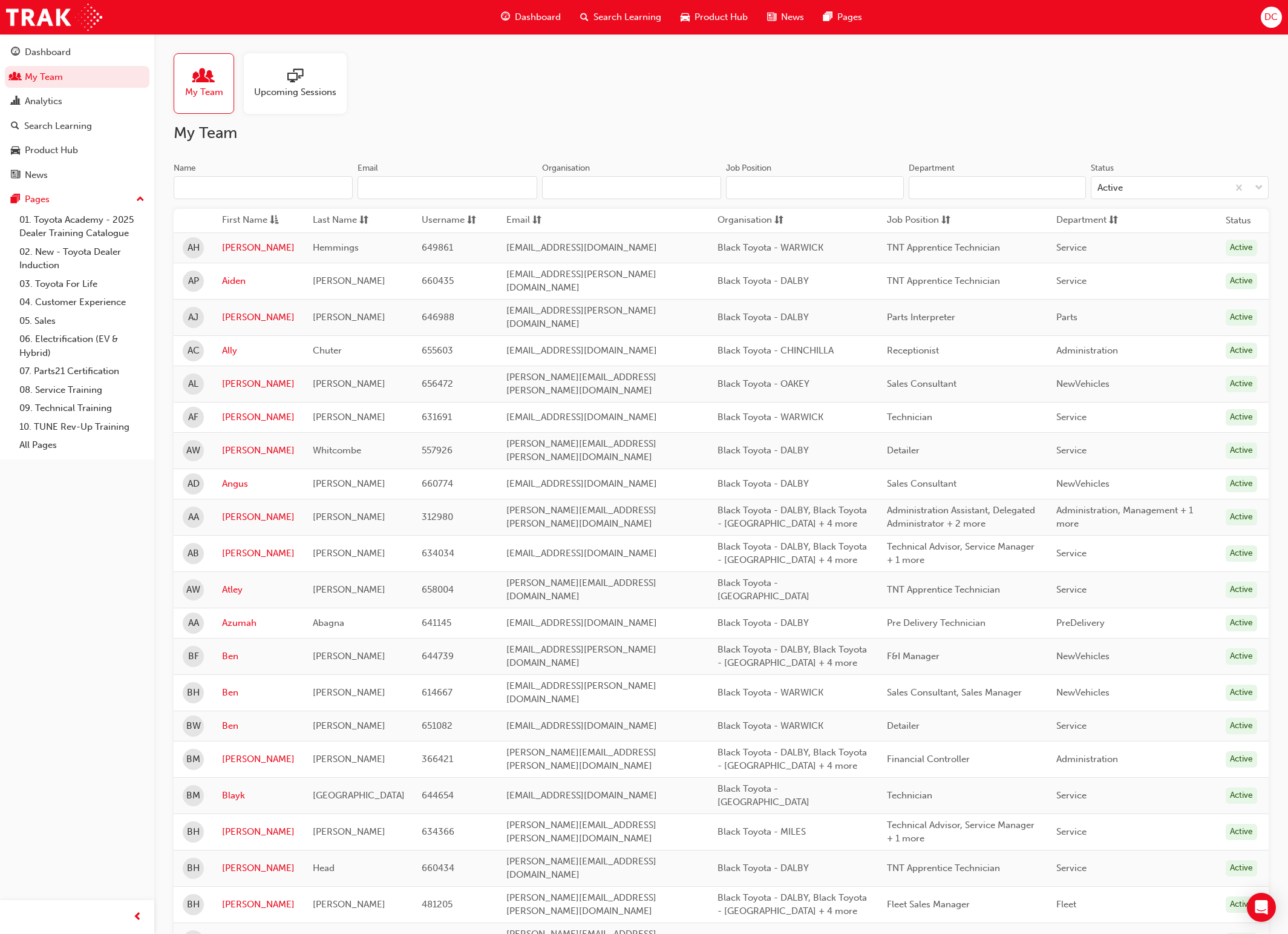
click at [203, 188] on input "Name" at bounding box center [263, 188] width 179 height 23
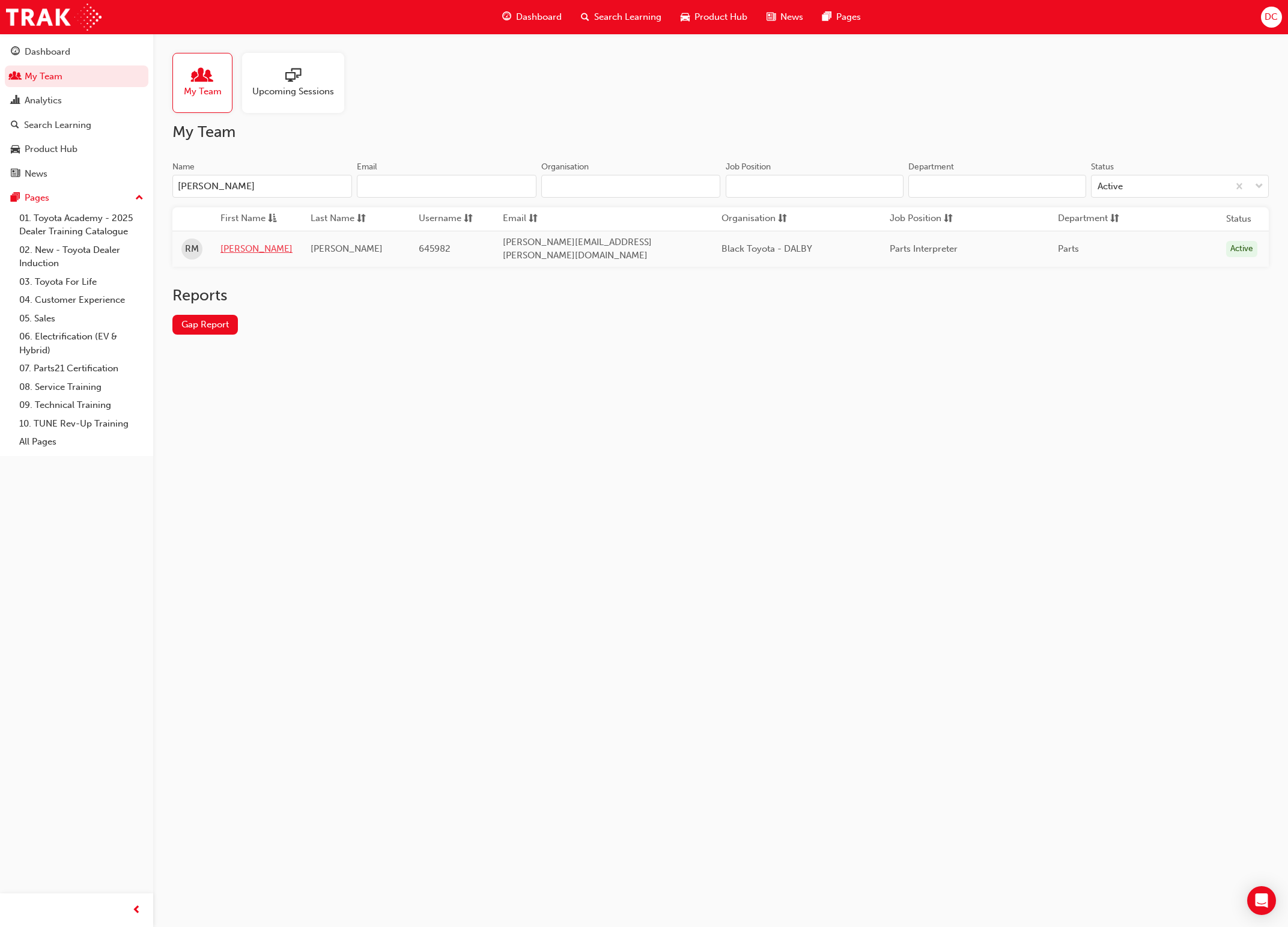
type input "[PERSON_NAME]"
click at [235, 248] on link "[PERSON_NAME]" at bounding box center [256, 249] width 72 height 14
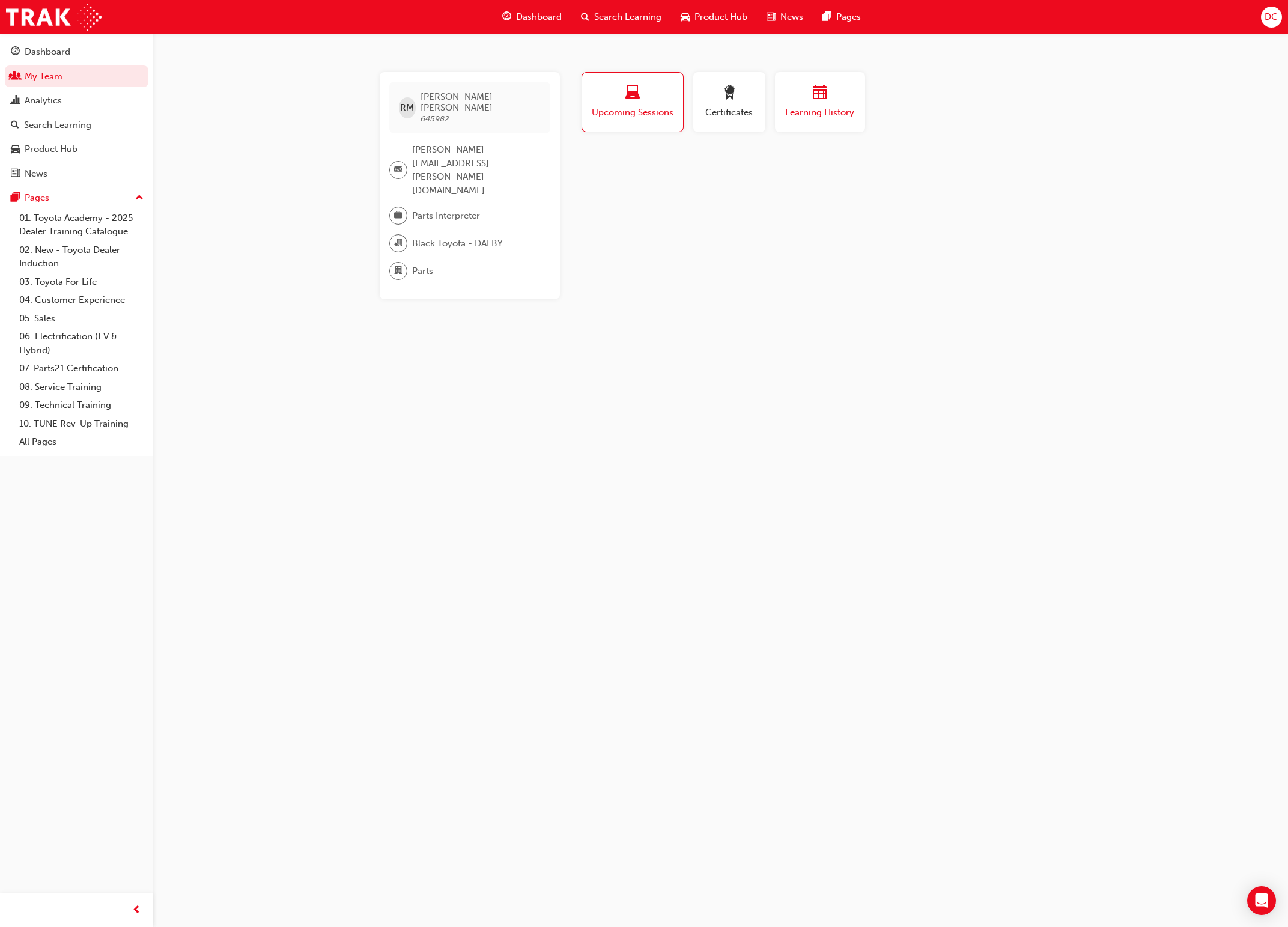
click at [810, 106] on span "Learning History" at bounding box center [820, 113] width 72 height 14
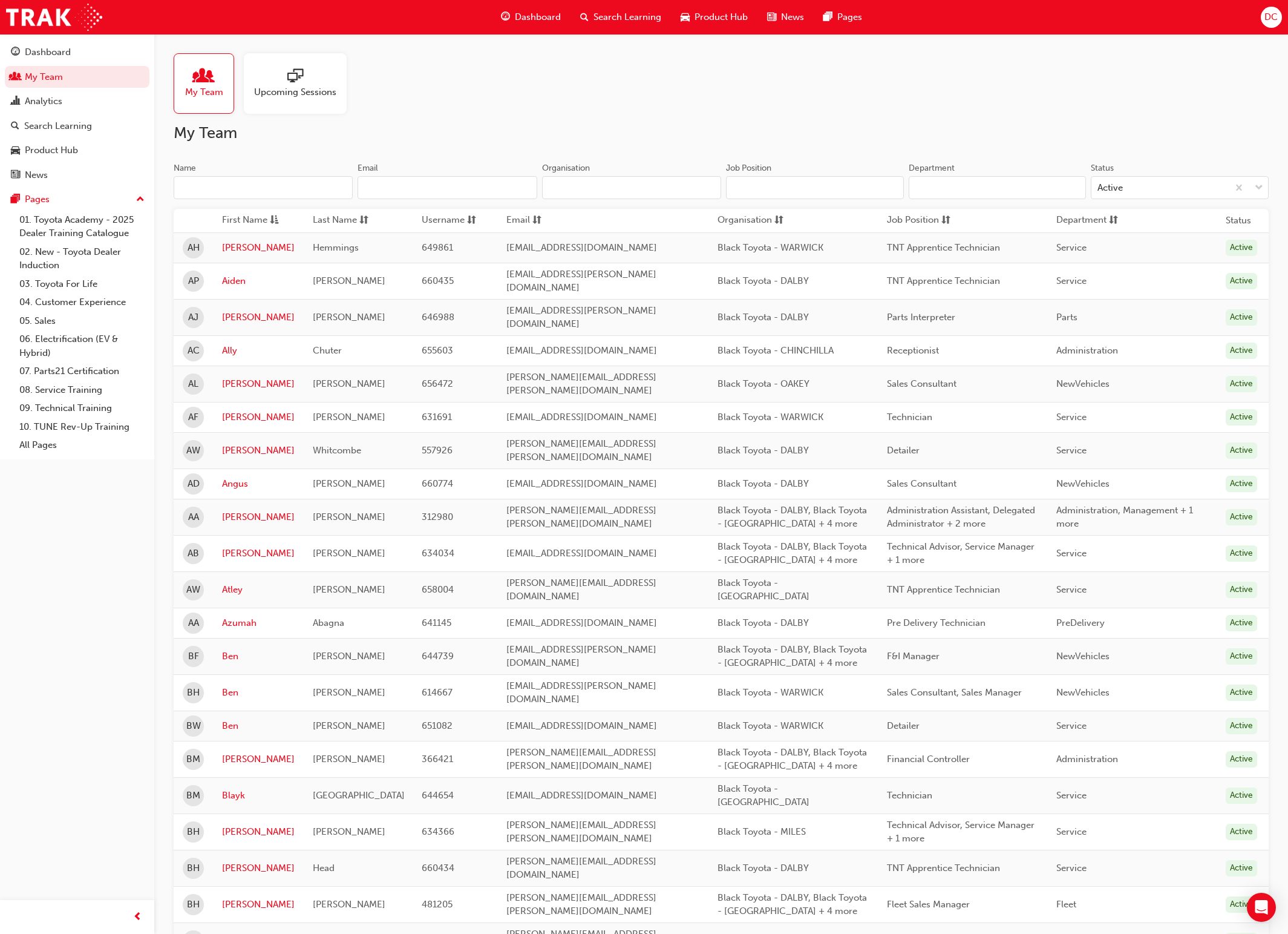
click at [191, 187] on input "Name" at bounding box center [263, 188] width 179 height 23
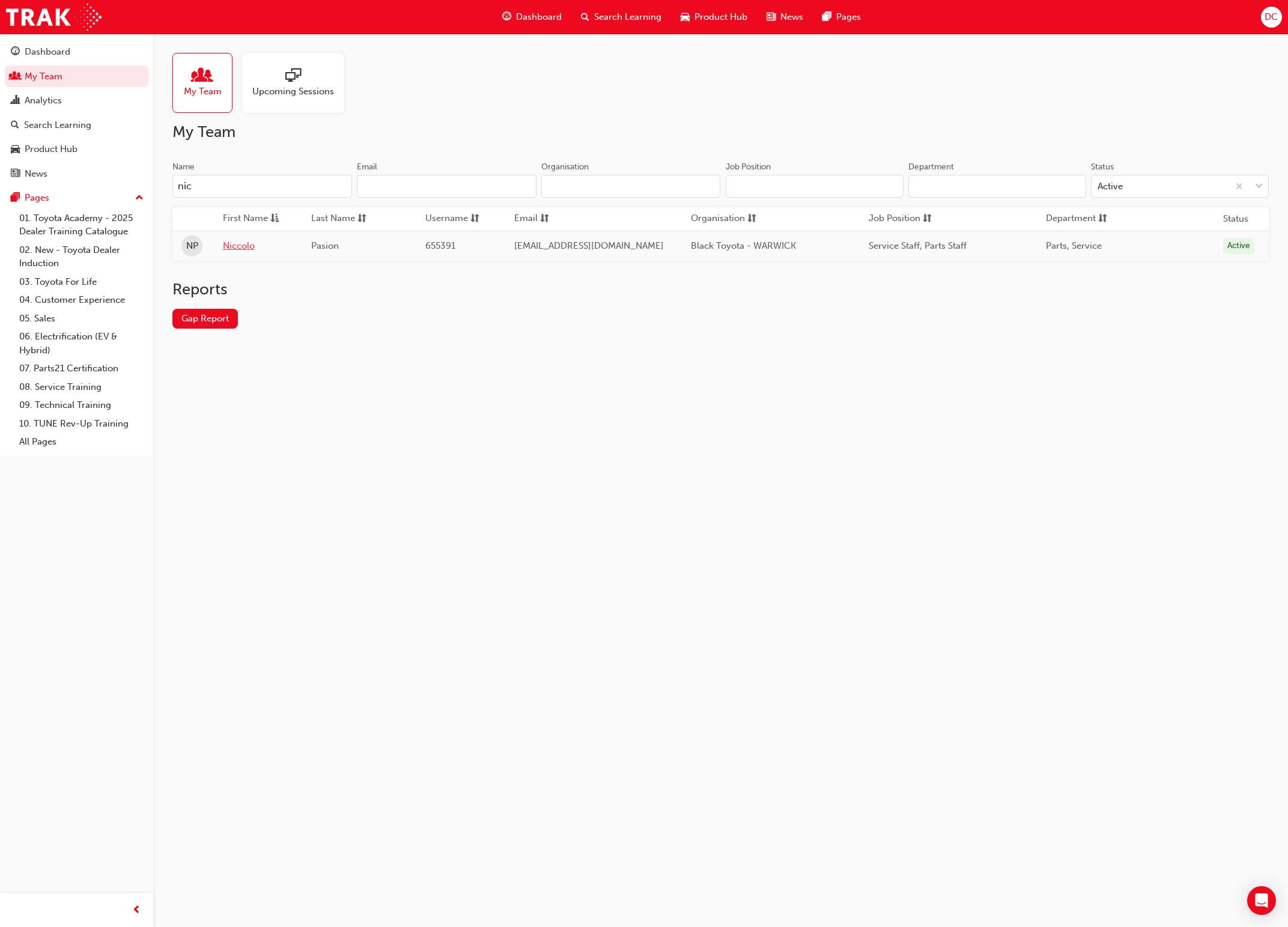
type input "nic"
click at [250, 250] on link "Niccolo" at bounding box center [258, 246] width 71 height 14
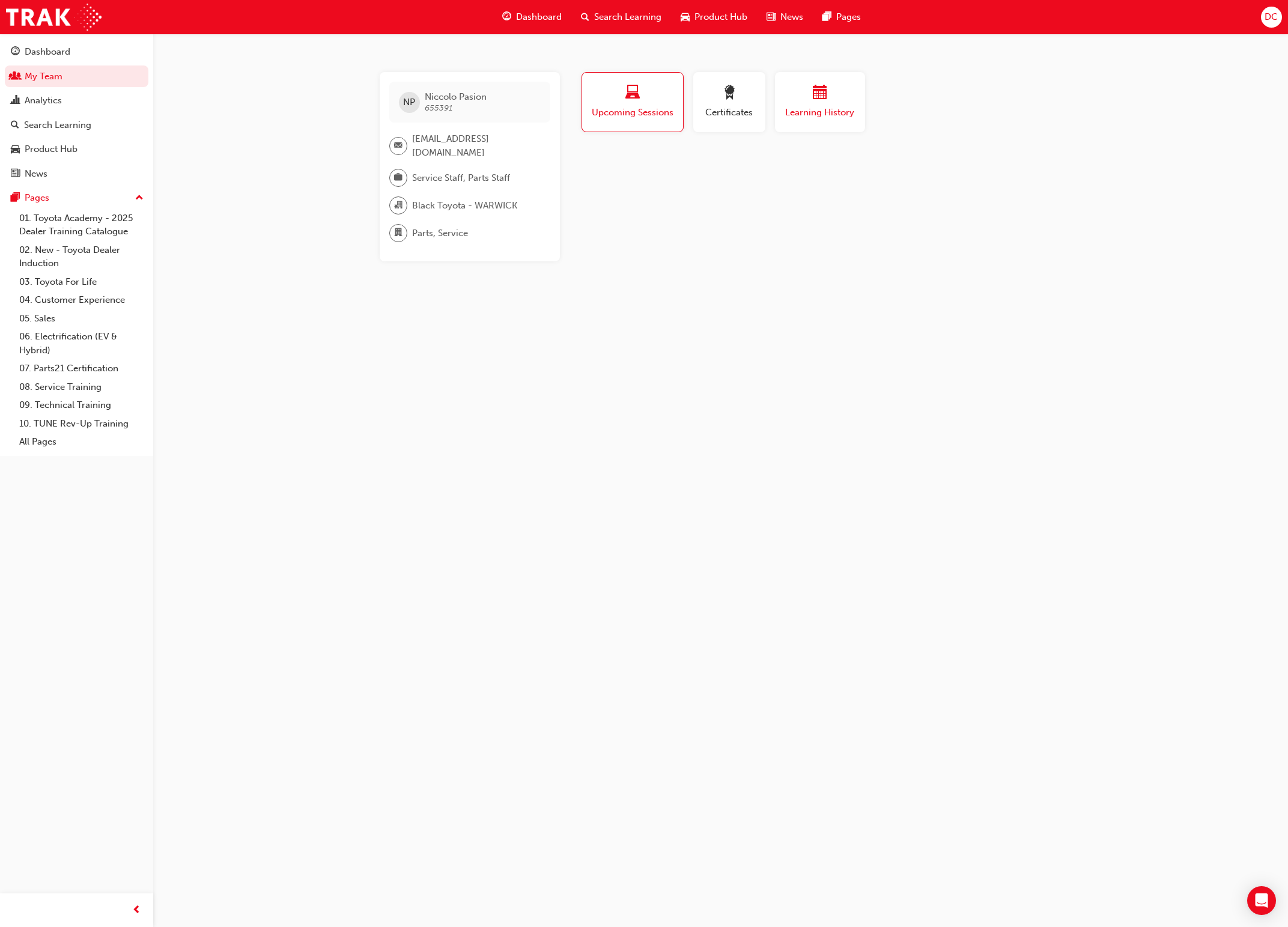
click at [845, 110] on span "Learning History" at bounding box center [820, 113] width 72 height 14
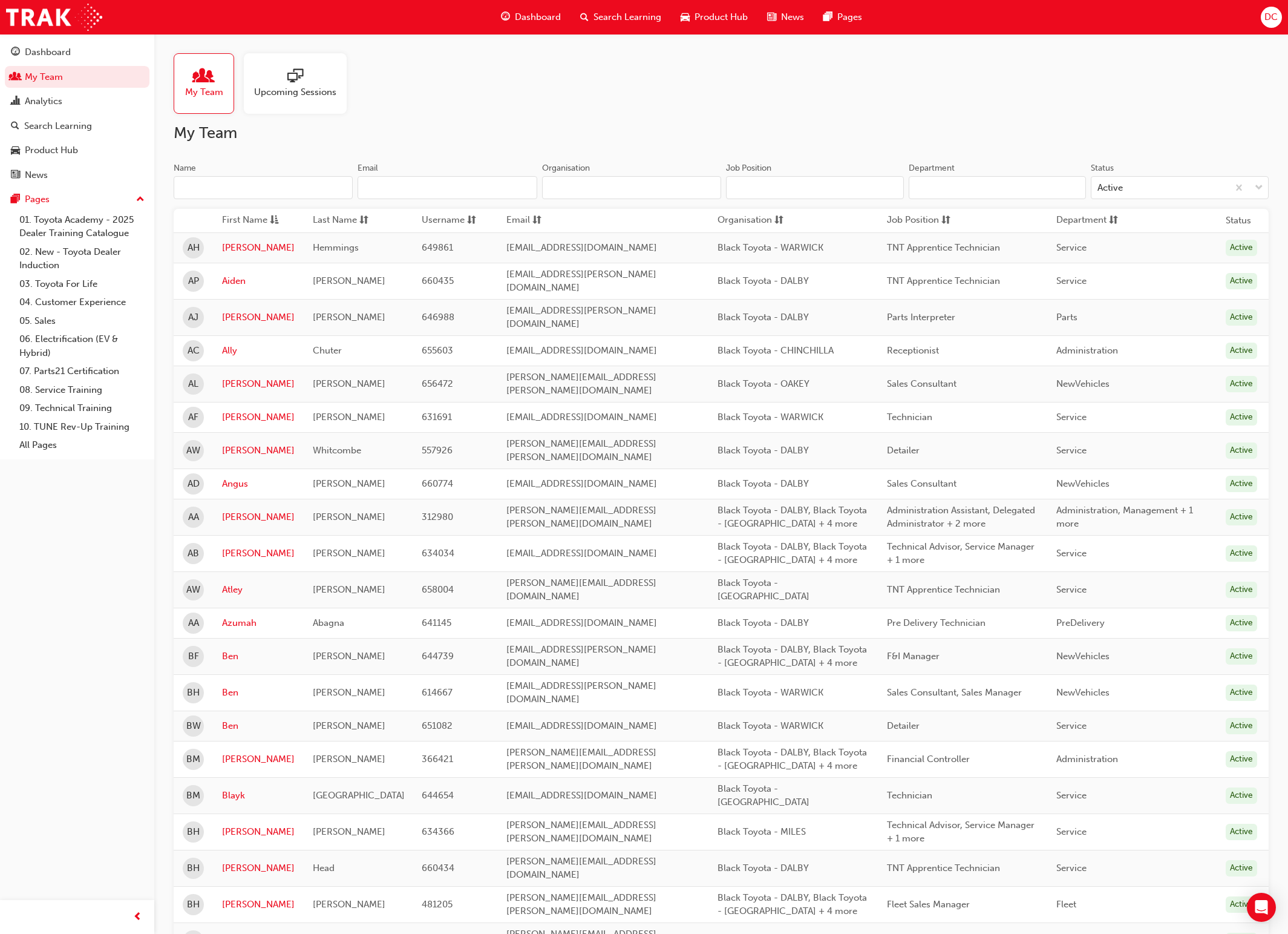
click at [217, 186] on input "Name" at bounding box center [263, 188] width 179 height 23
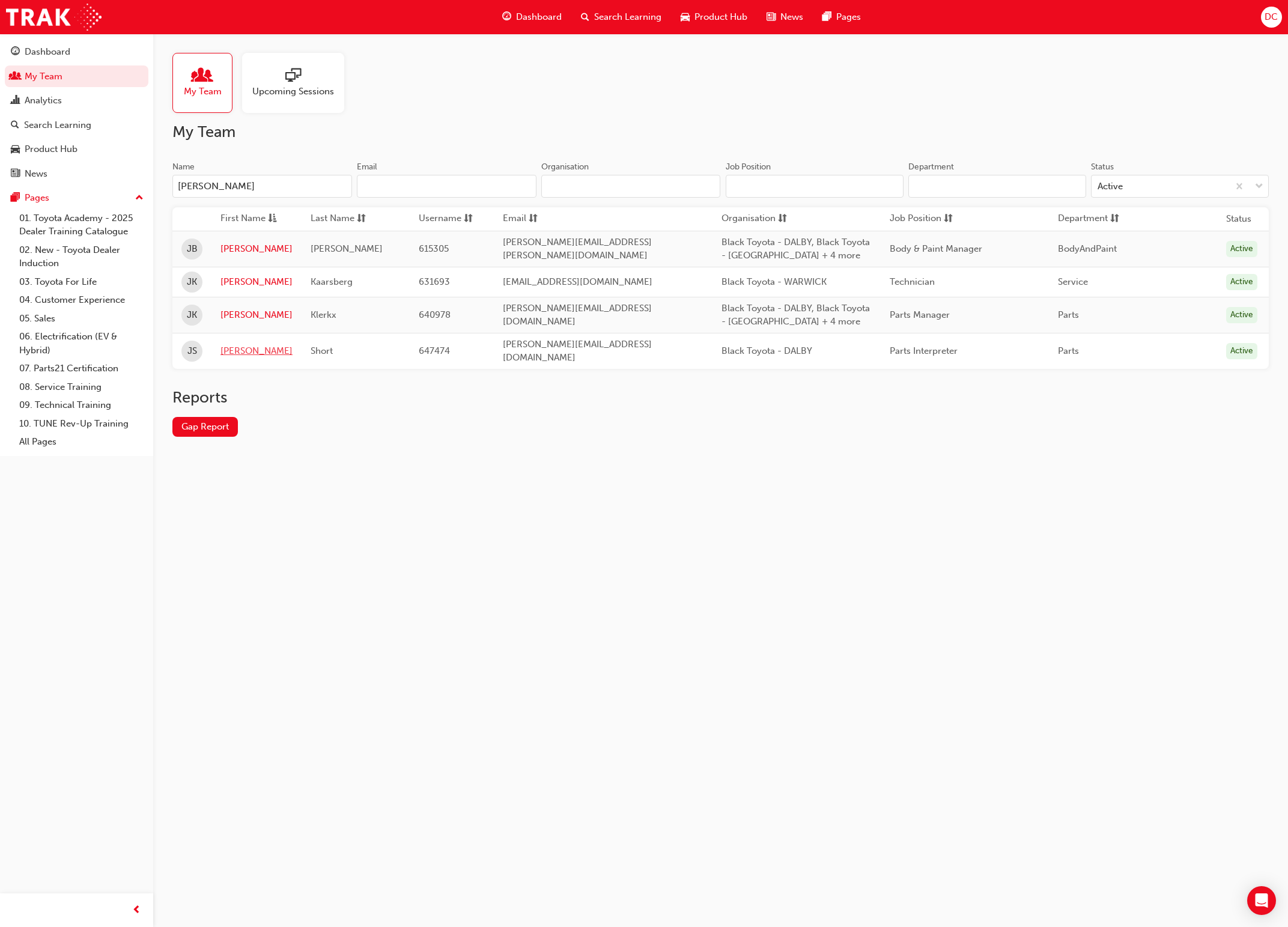
type input "[PERSON_NAME]"
click at [233, 346] on link "[PERSON_NAME]" at bounding box center [256, 351] width 72 height 14
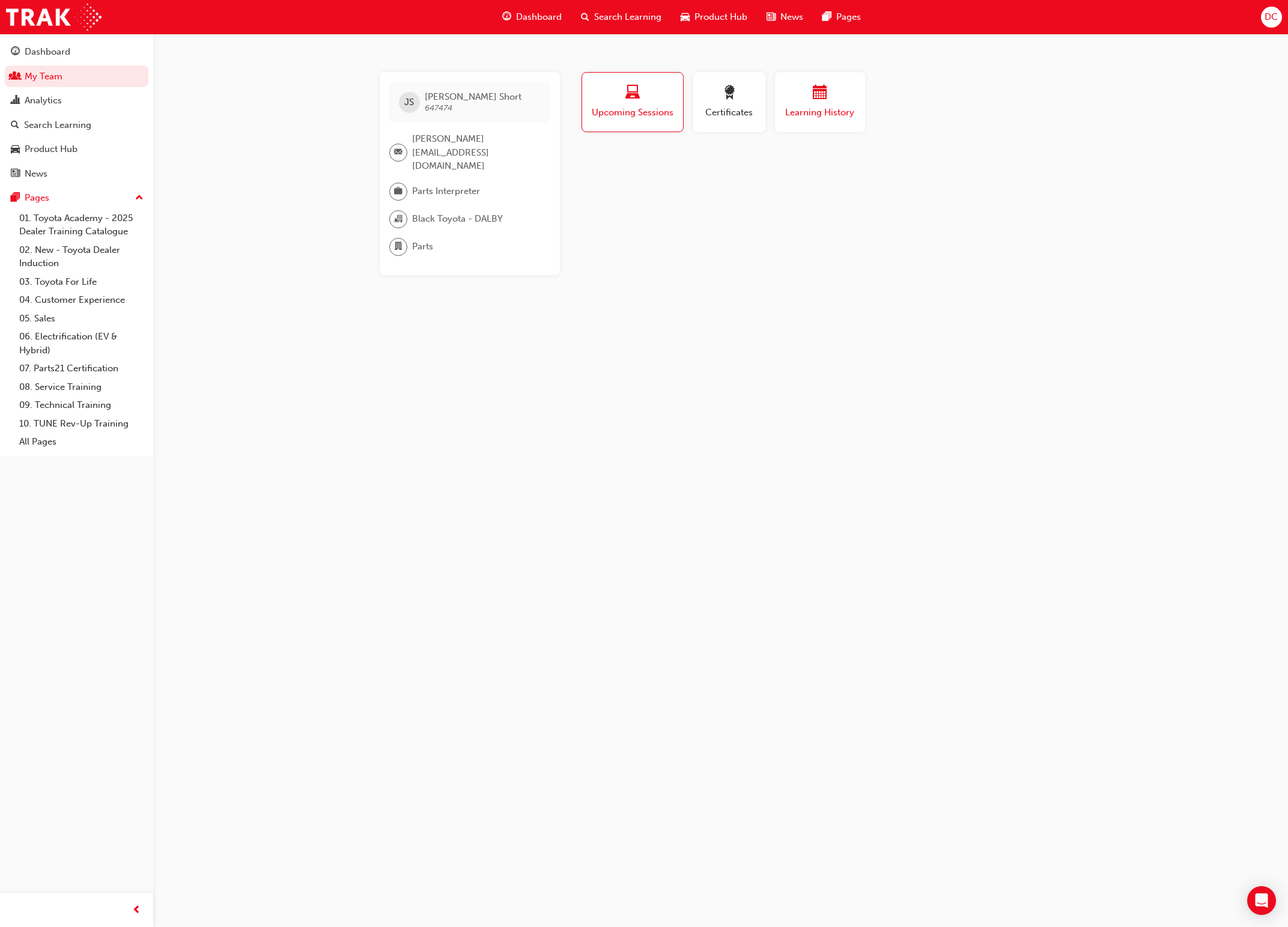
click at [802, 96] on div "button" at bounding box center [820, 94] width 72 height 18
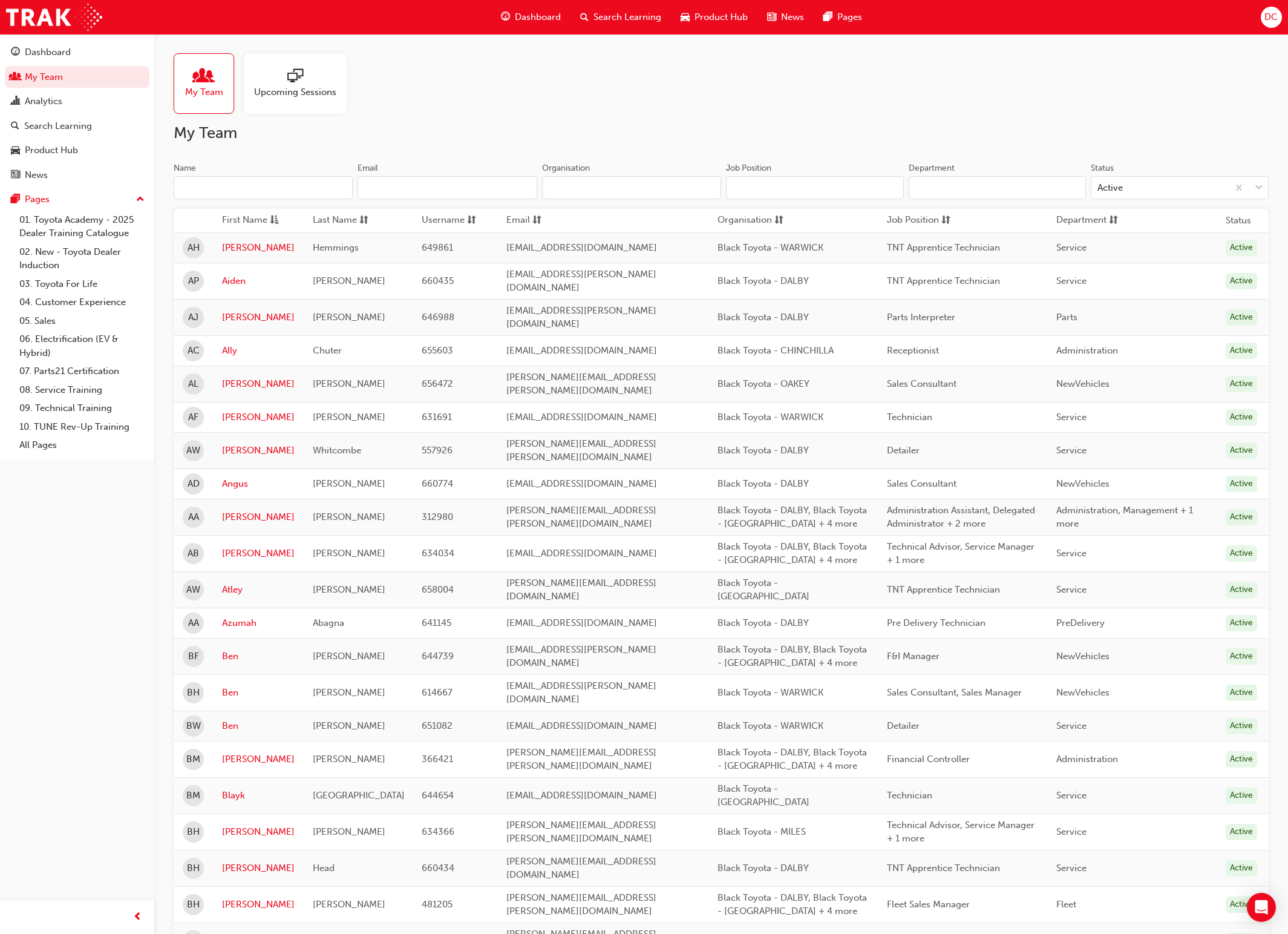
click at [186, 188] on input "Name" at bounding box center [263, 188] width 179 height 23
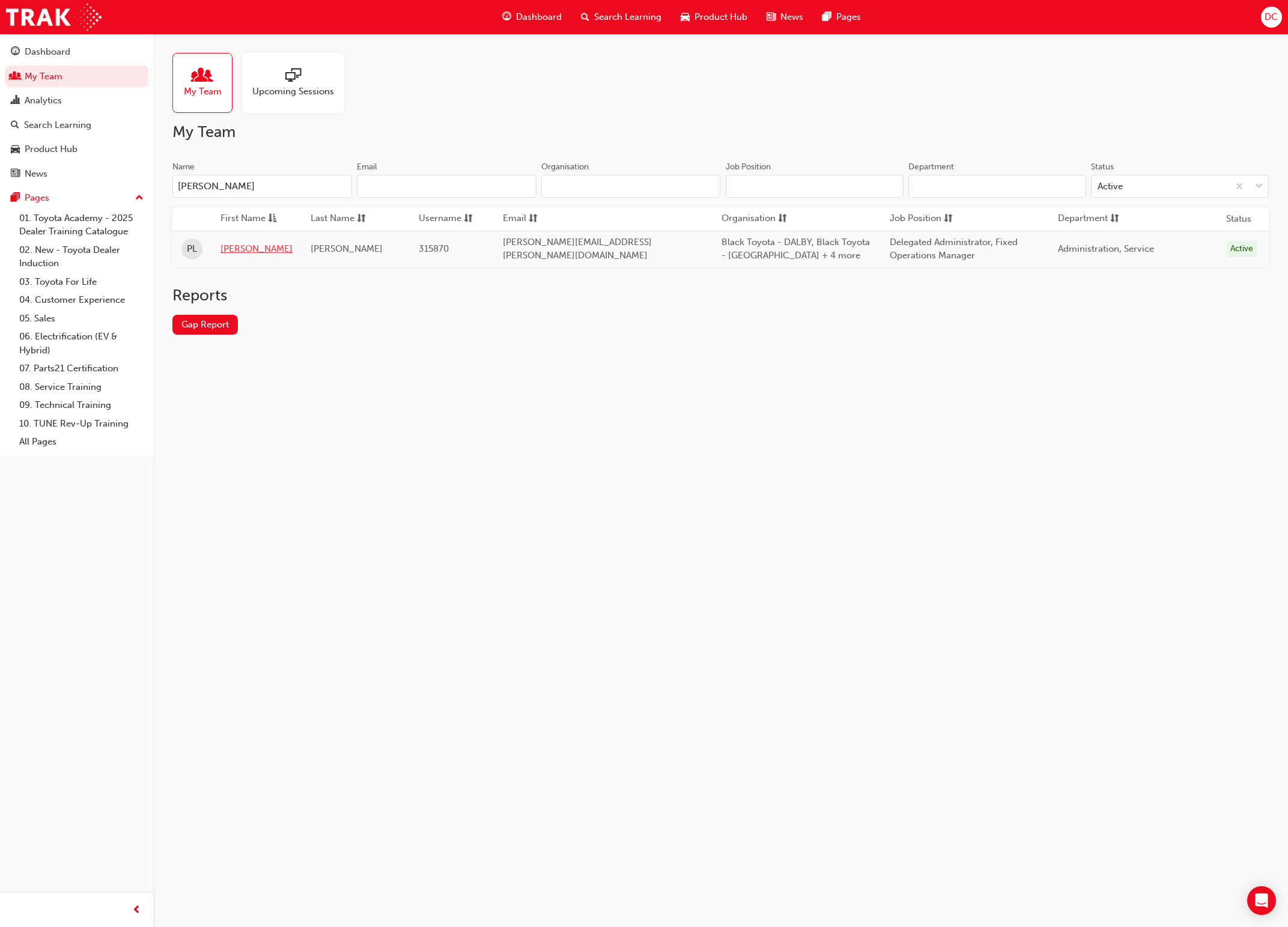
type input "[PERSON_NAME]"
click at [239, 248] on link "[PERSON_NAME]" at bounding box center [256, 249] width 72 height 14
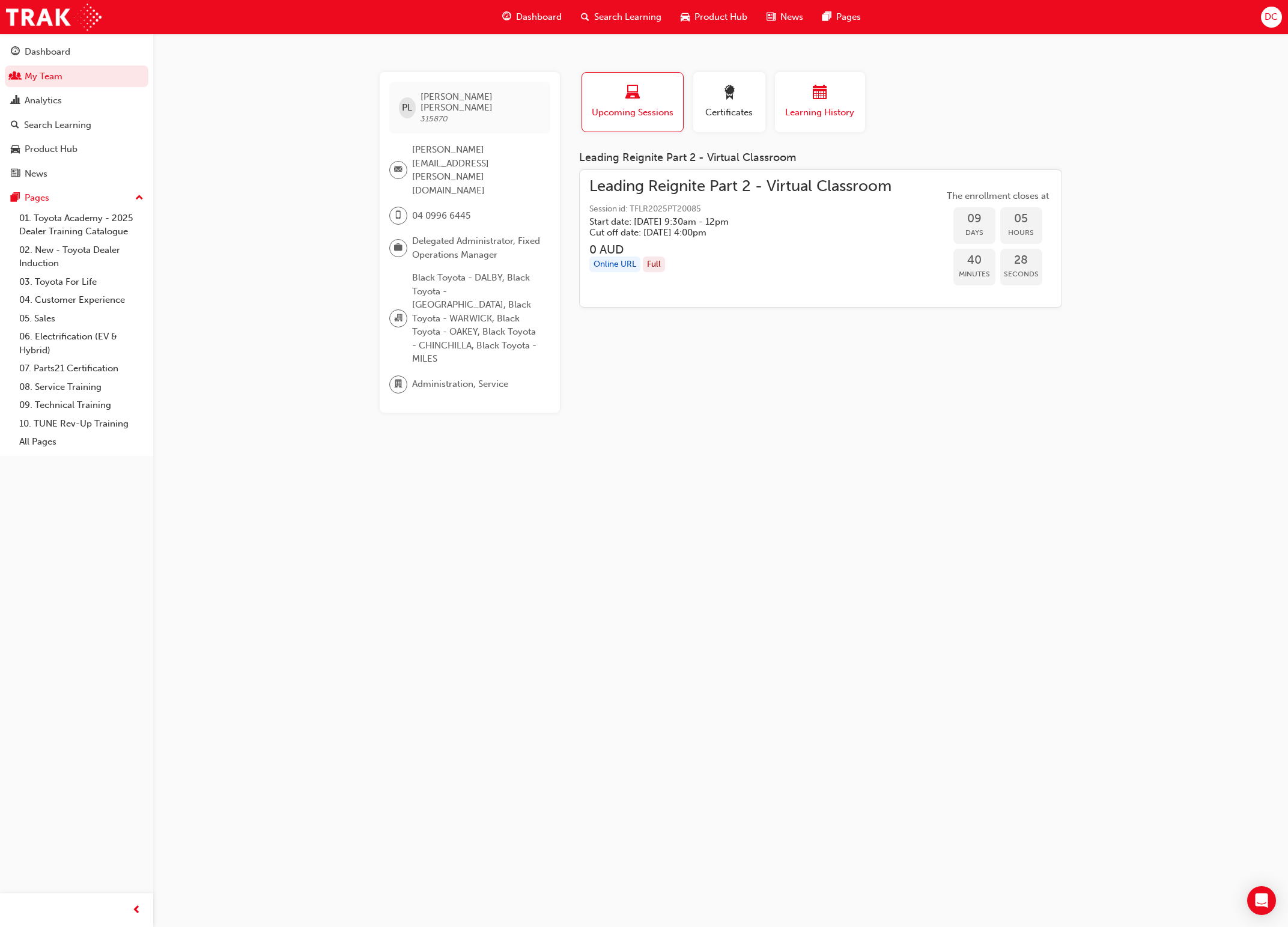
click at [828, 102] on div "button" at bounding box center [820, 94] width 72 height 18
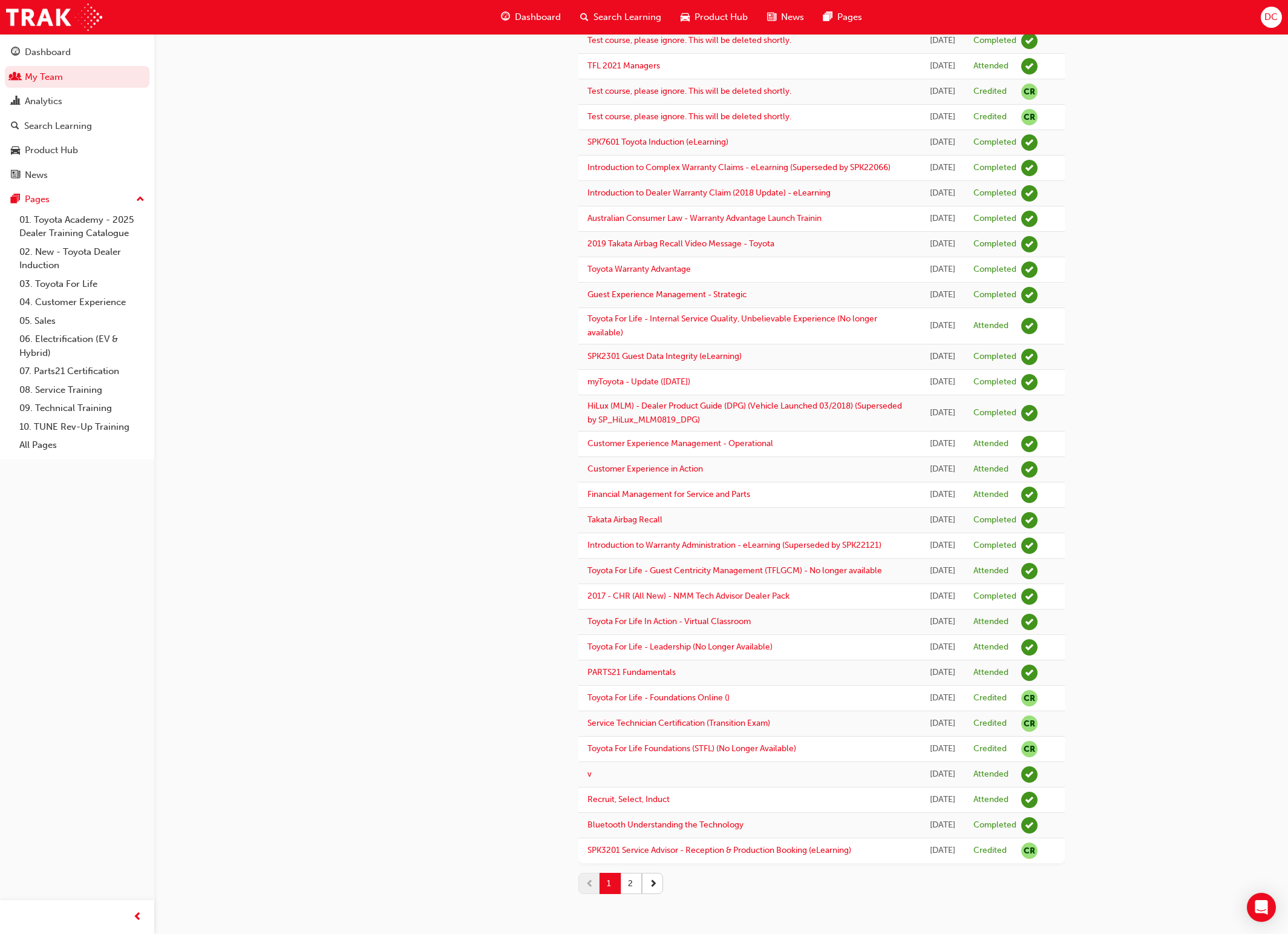
scroll to position [1105, 0]
click at [629, 613] on button "2" at bounding box center [631, 884] width 21 height 21
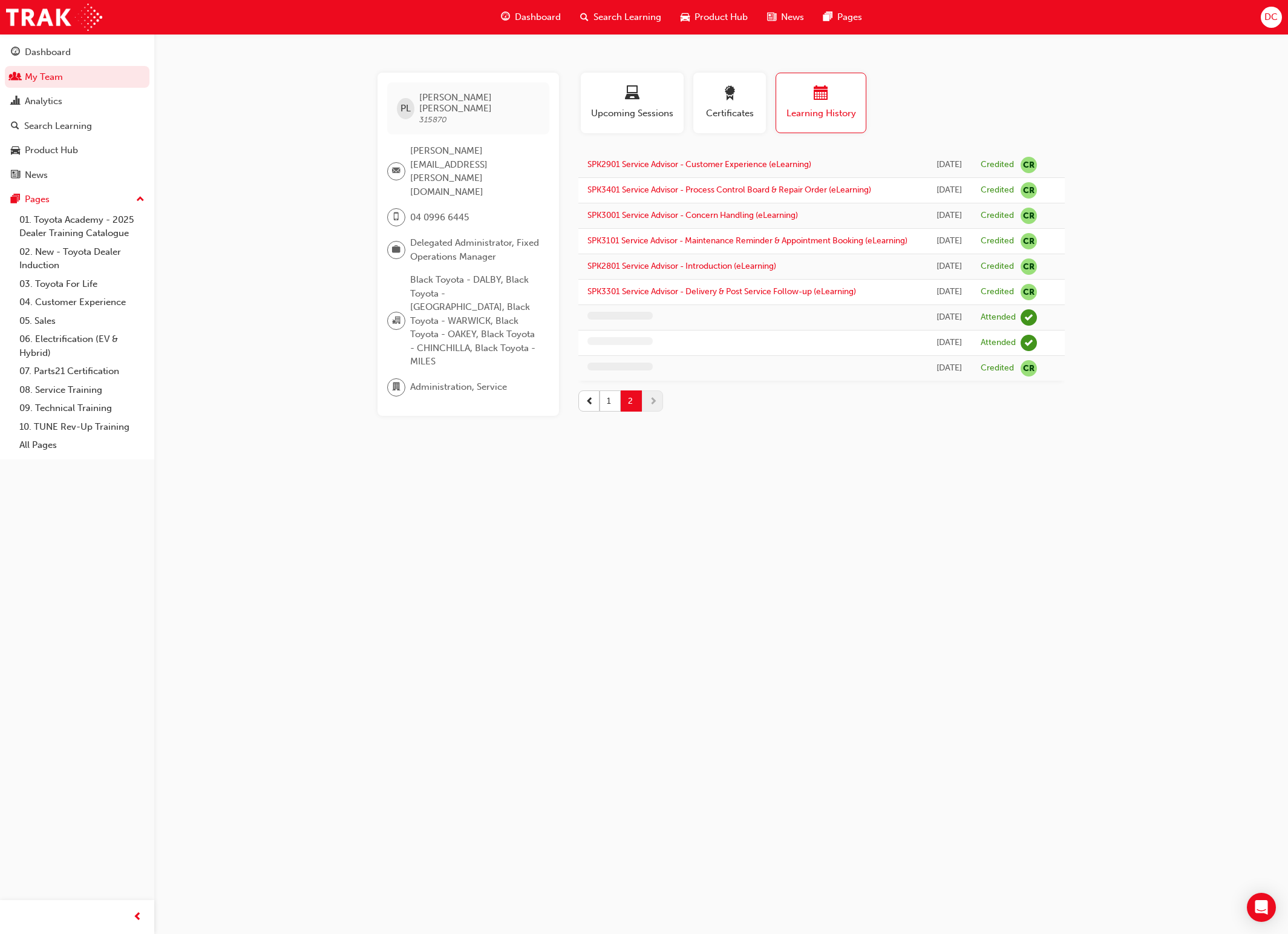
scroll to position [0, 0]
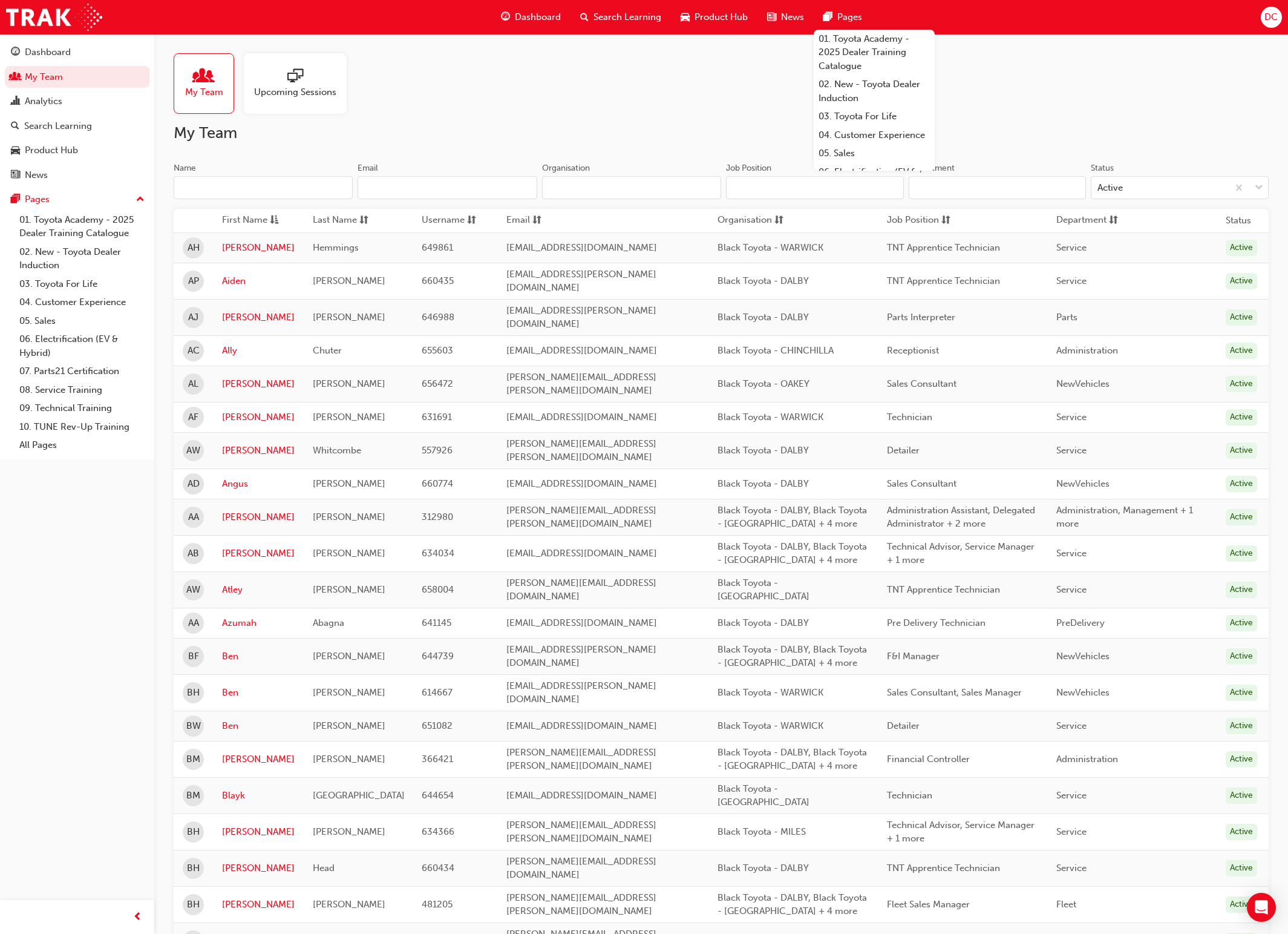
click at [202, 191] on input "Name" at bounding box center [263, 188] width 179 height 23
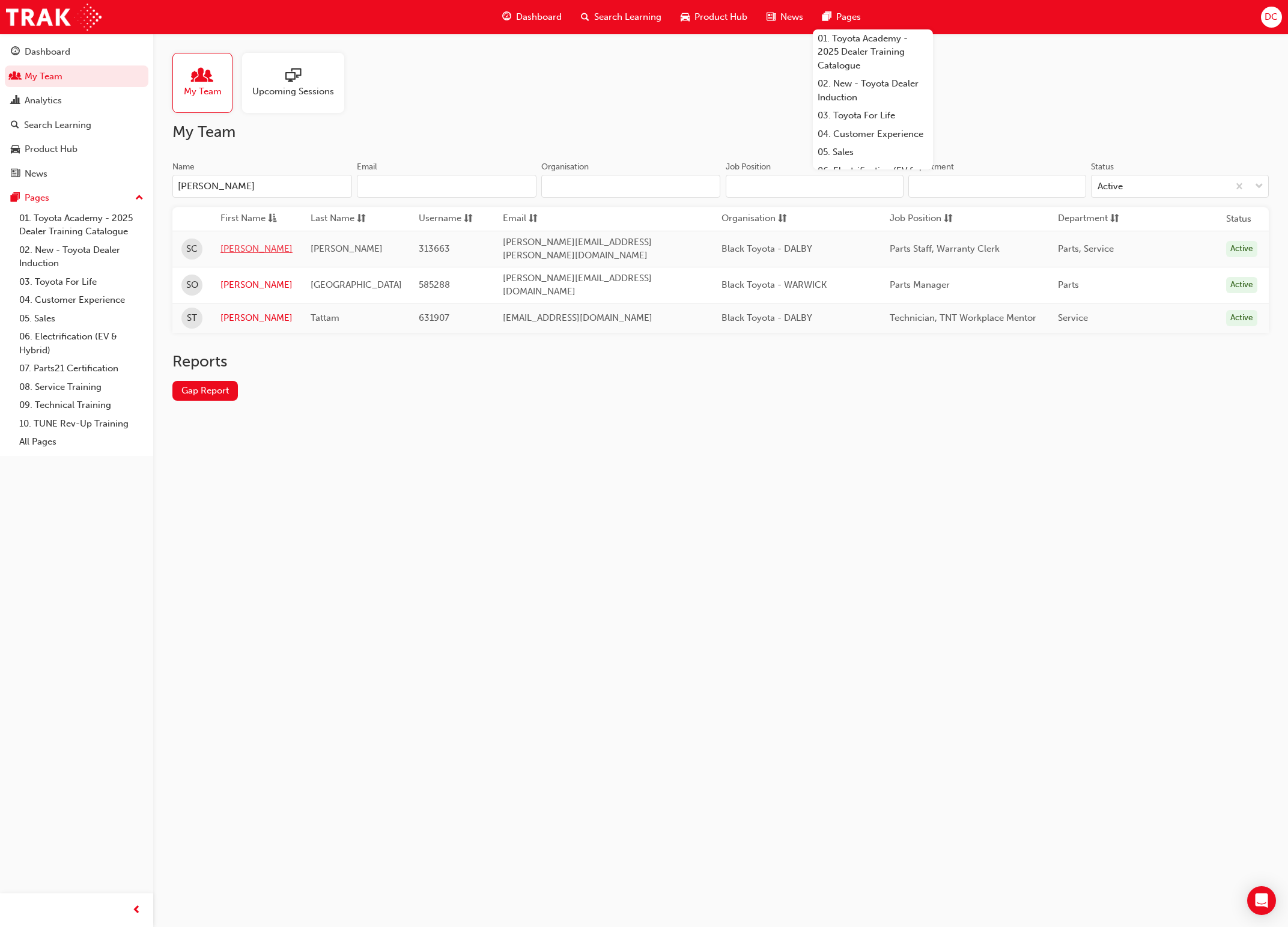
type input "[PERSON_NAME]"
click at [235, 247] on link "[PERSON_NAME]" at bounding box center [256, 249] width 72 height 14
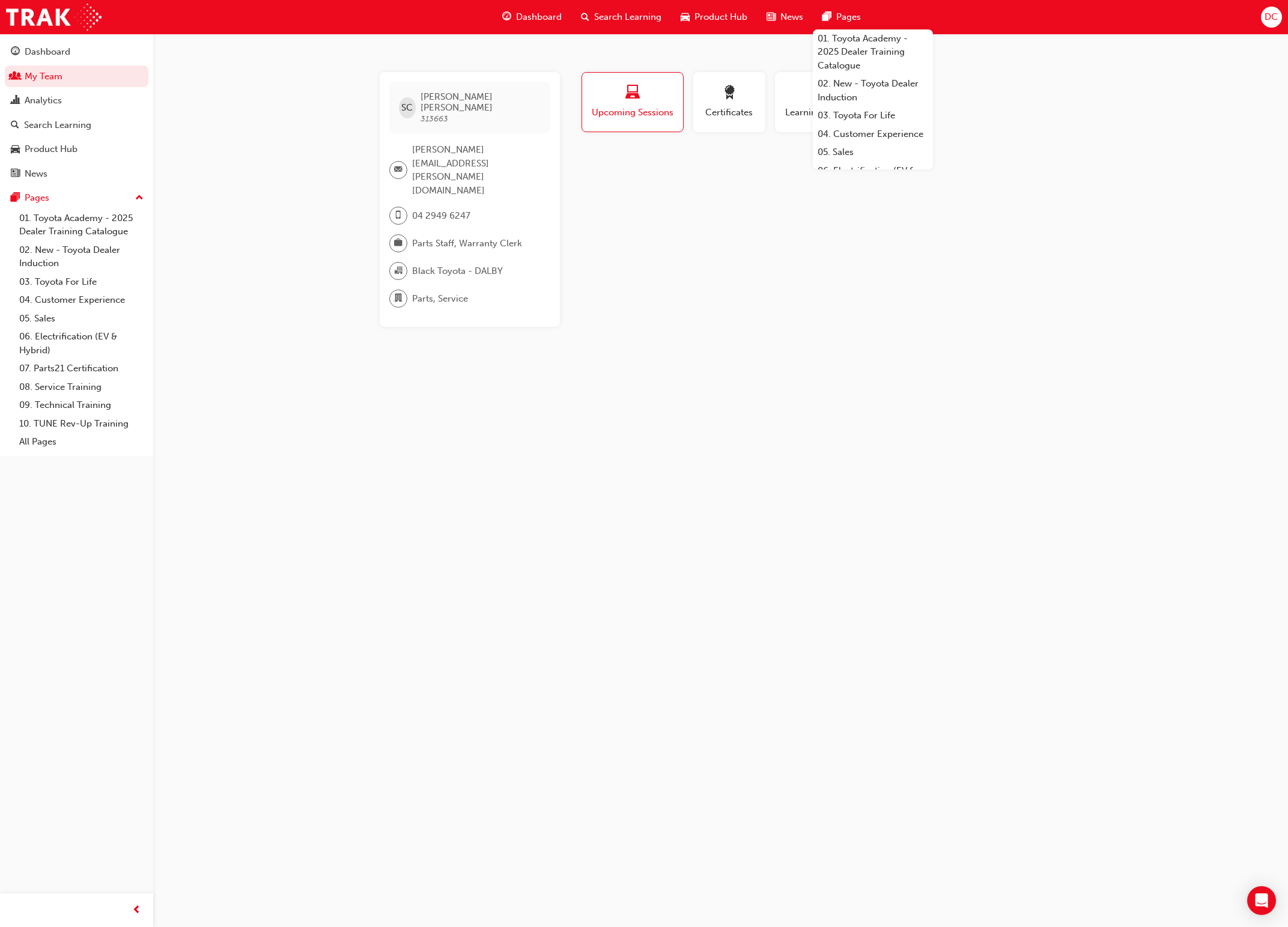
click at [294, 303] on div "SC [PERSON_NAME] 313663 [PERSON_NAME][EMAIL_ADDRESS][PERSON_NAME][DOMAIN_NAME] …" at bounding box center [644, 464] width 1288 height 927
click at [796, 96] on div "button" at bounding box center [820, 94] width 72 height 18
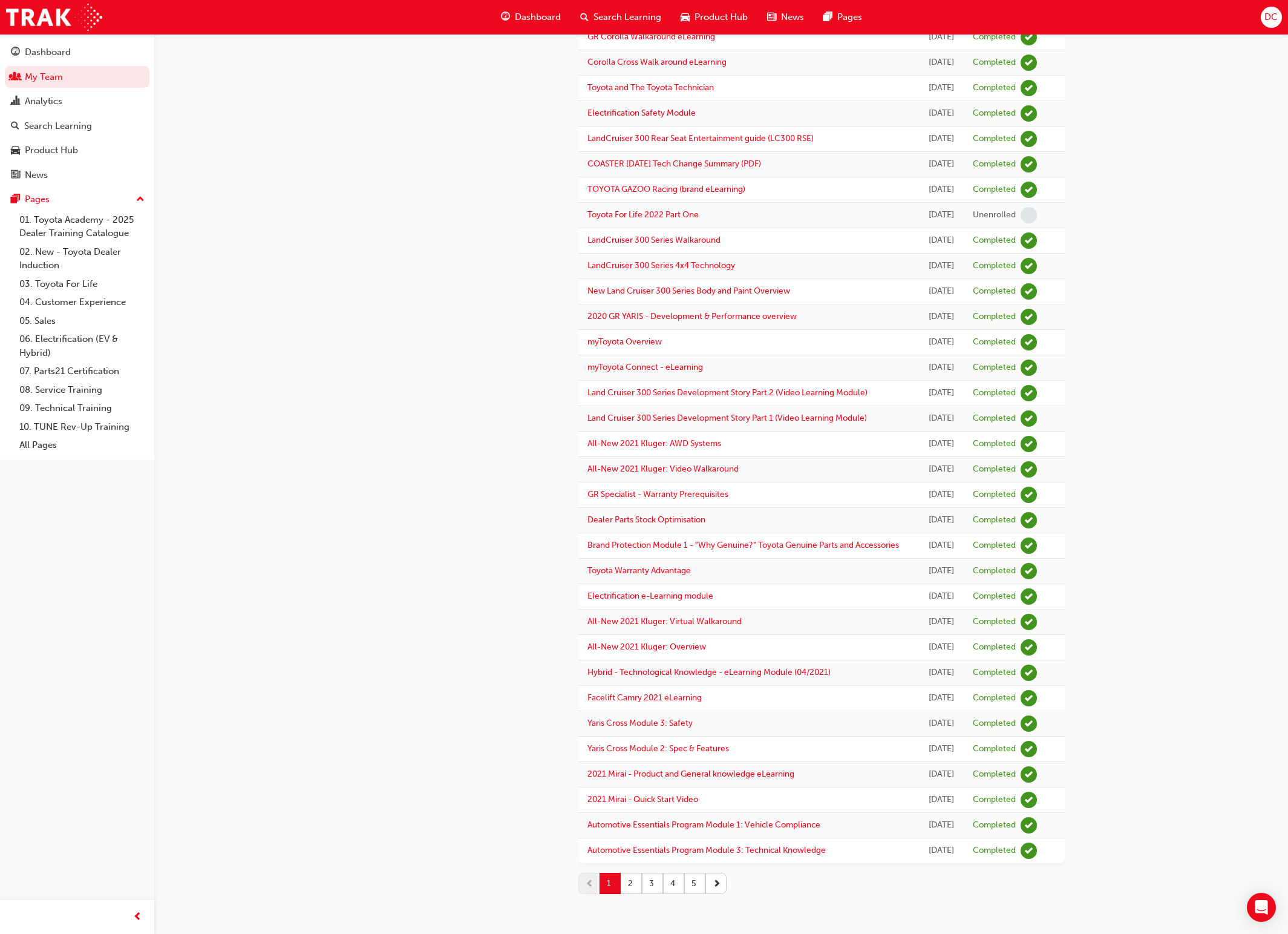
scroll to position [876, 0]
click at [636, 613] on button "2" at bounding box center [631, 884] width 21 height 21
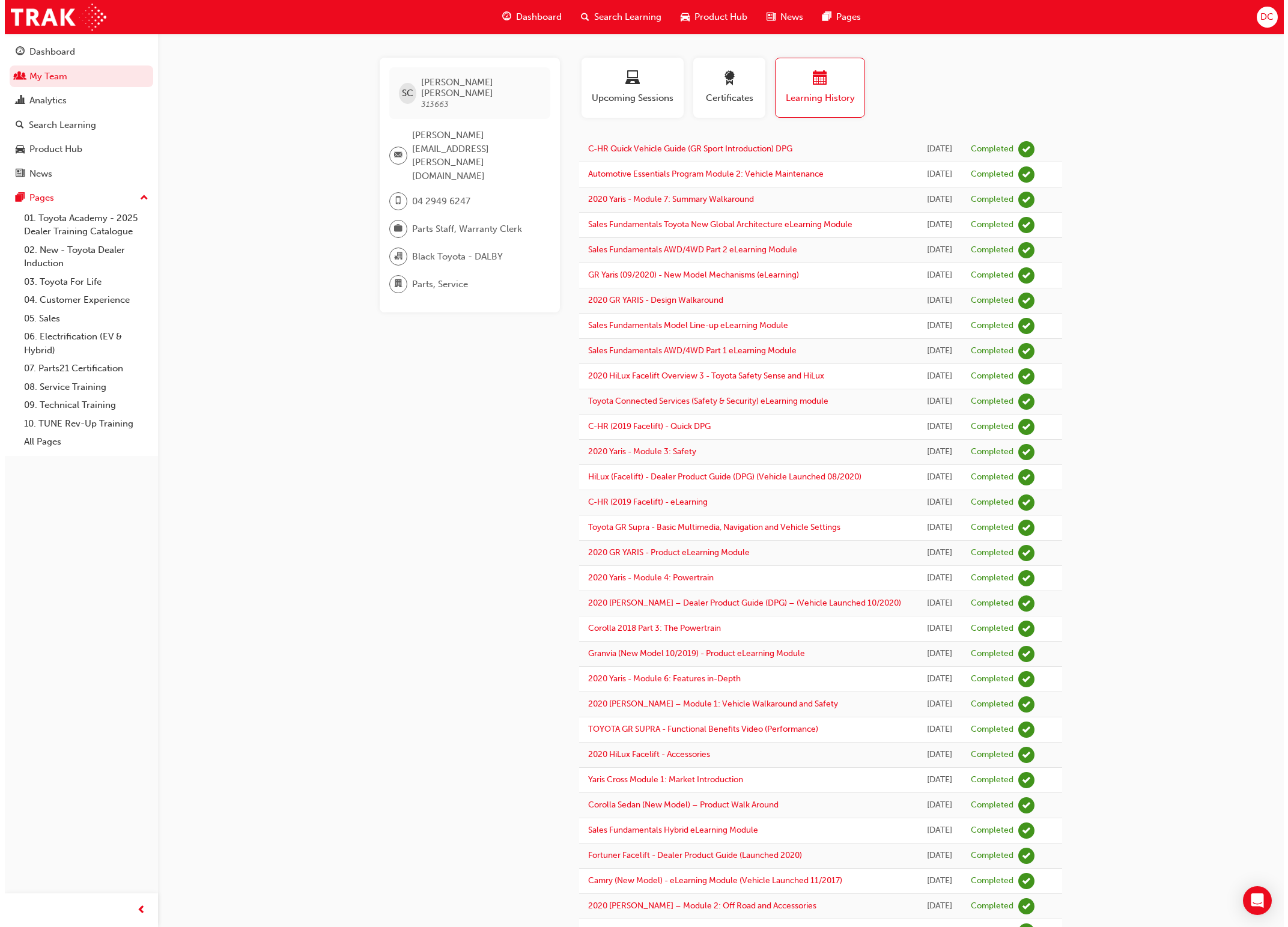
scroll to position [0, 0]
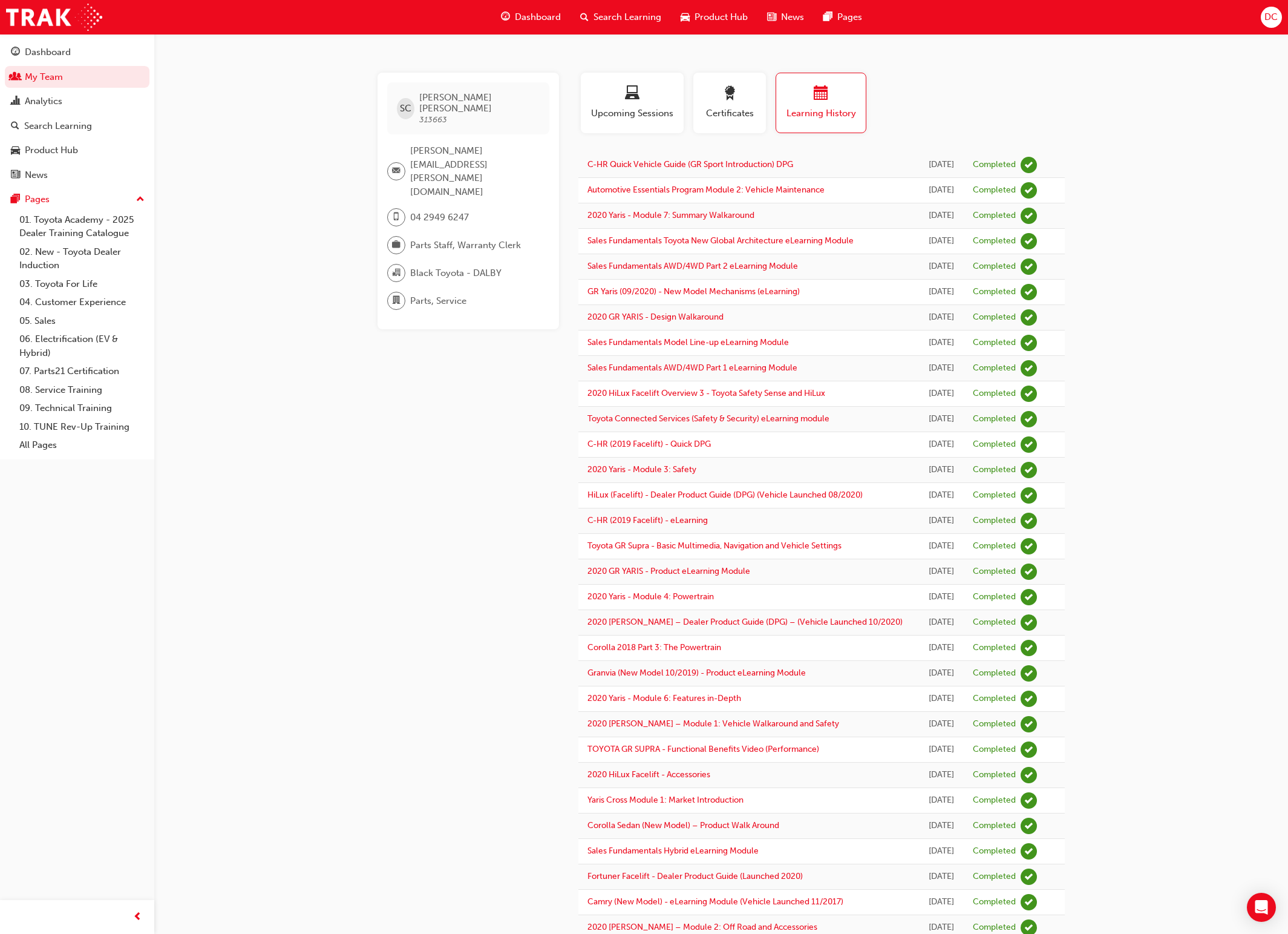
drag, startPoint x: 343, startPoint y: 415, endPoint x: 256, endPoint y: 252, distance: 184.8
click at [339, 407] on div "SC [PERSON_NAME] 313663 [PERSON_NAME][EMAIL_ADDRESS][PERSON_NAME][DOMAIN_NAME] …" at bounding box center [644, 747] width 1288 height 1494
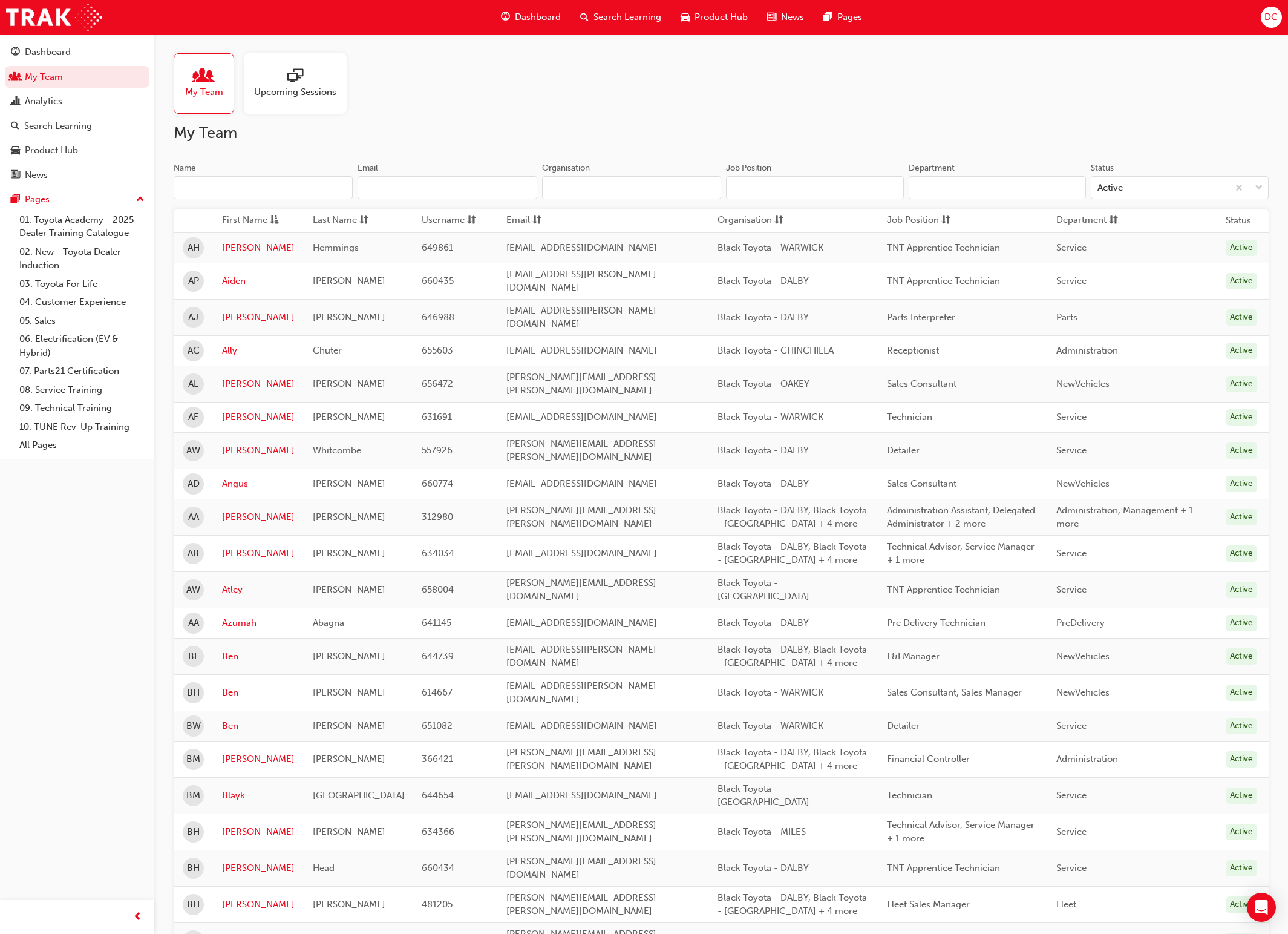
click at [205, 183] on input "Name" at bounding box center [263, 188] width 179 height 23
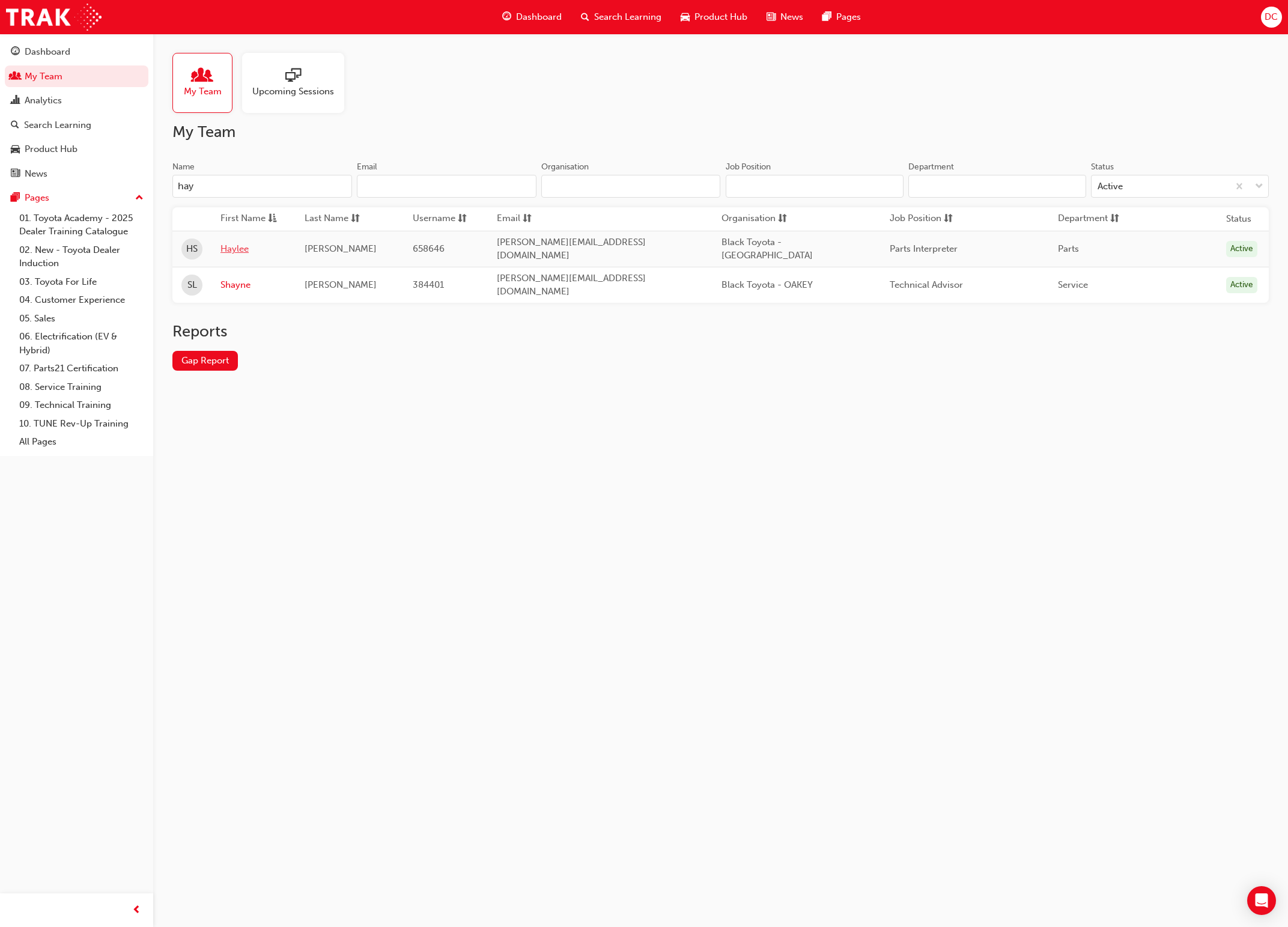
type input "hay"
click at [231, 247] on link "Haylee" at bounding box center [253, 249] width 66 height 14
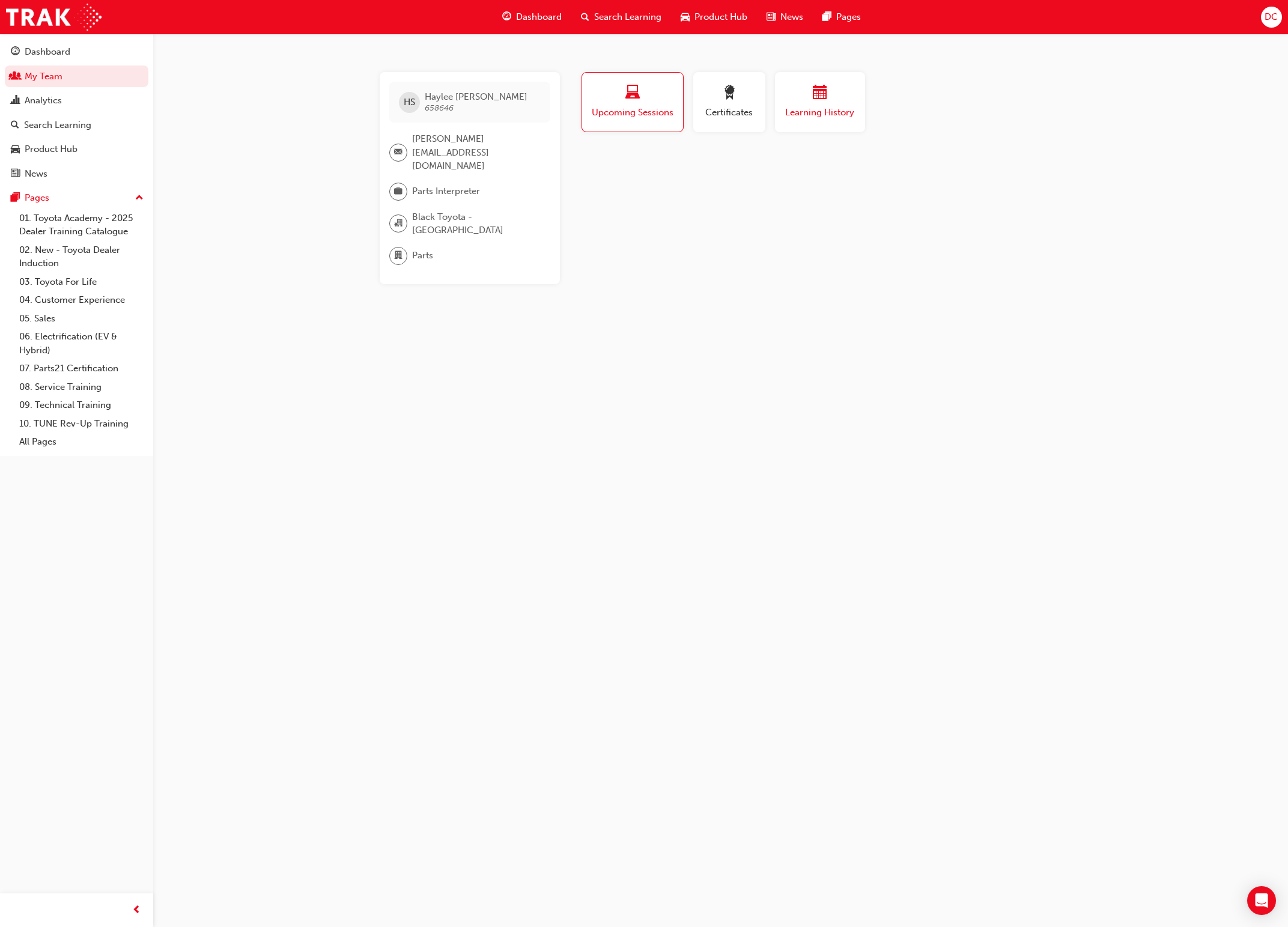
click at [818, 101] on span "calendar-icon" at bounding box center [820, 93] width 14 height 16
